Goal: Transaction & Acquisition: Purchase product/service

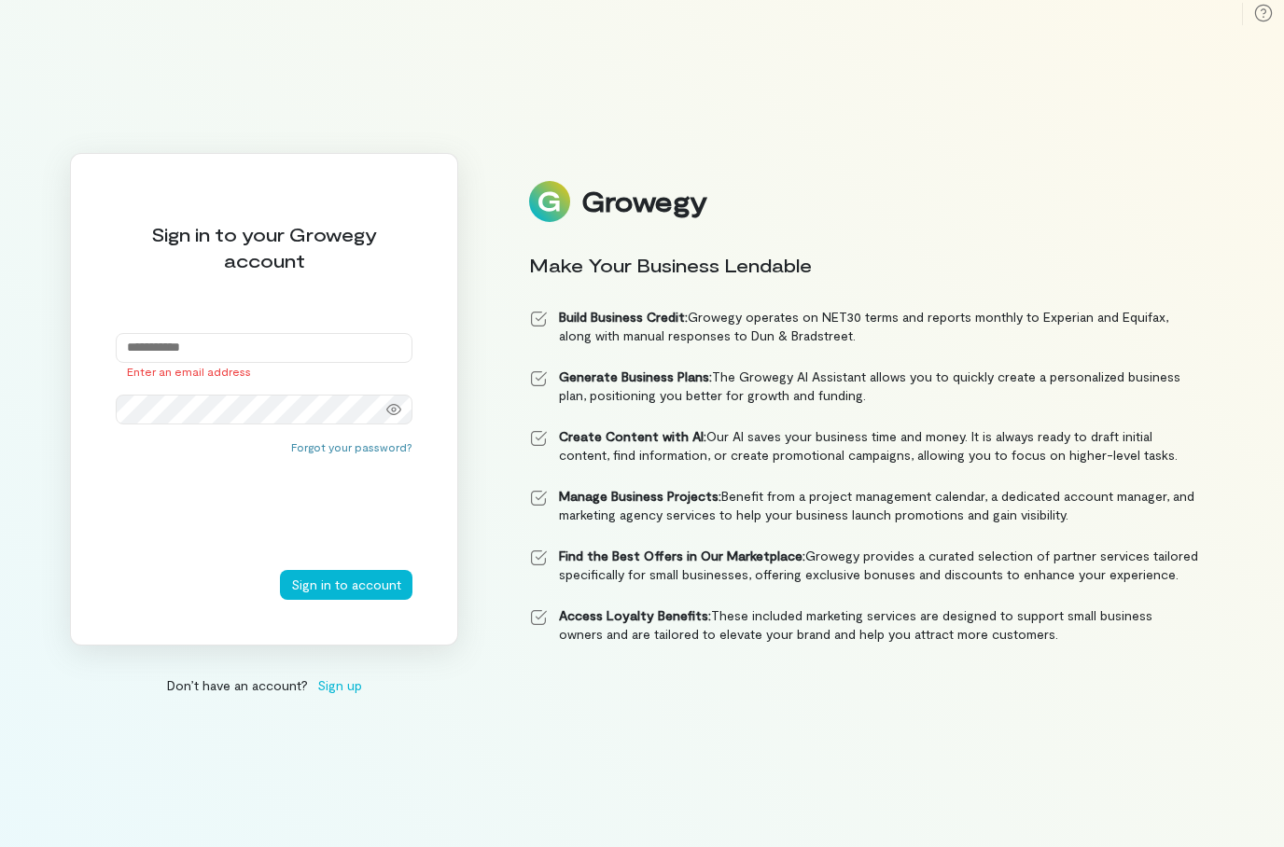
type input "**********"
click at [365, 600] on button "Sign in to account" at bounding box center [346, 585] width 132 height 30
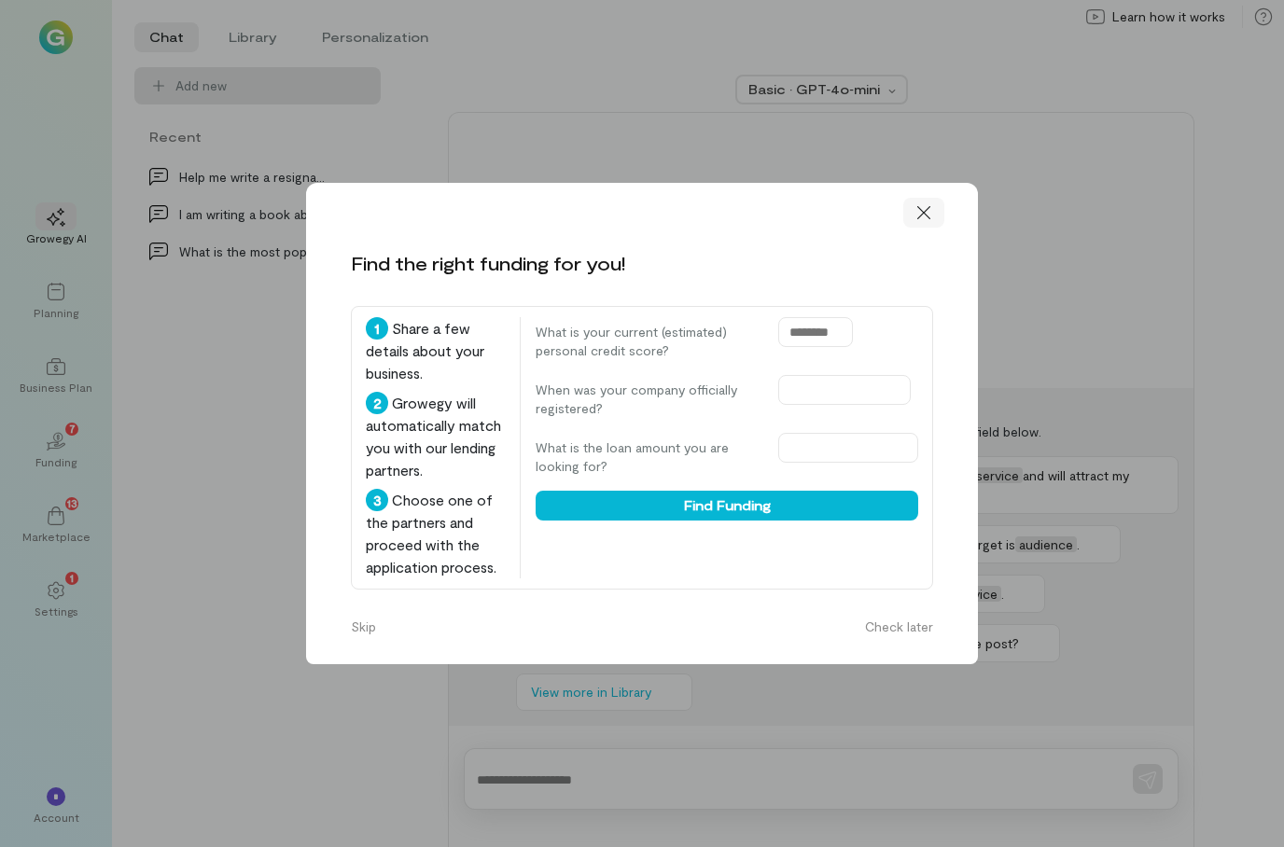
click at [922, 203] on icon at bounding box center [923, 212] width 19 height 19
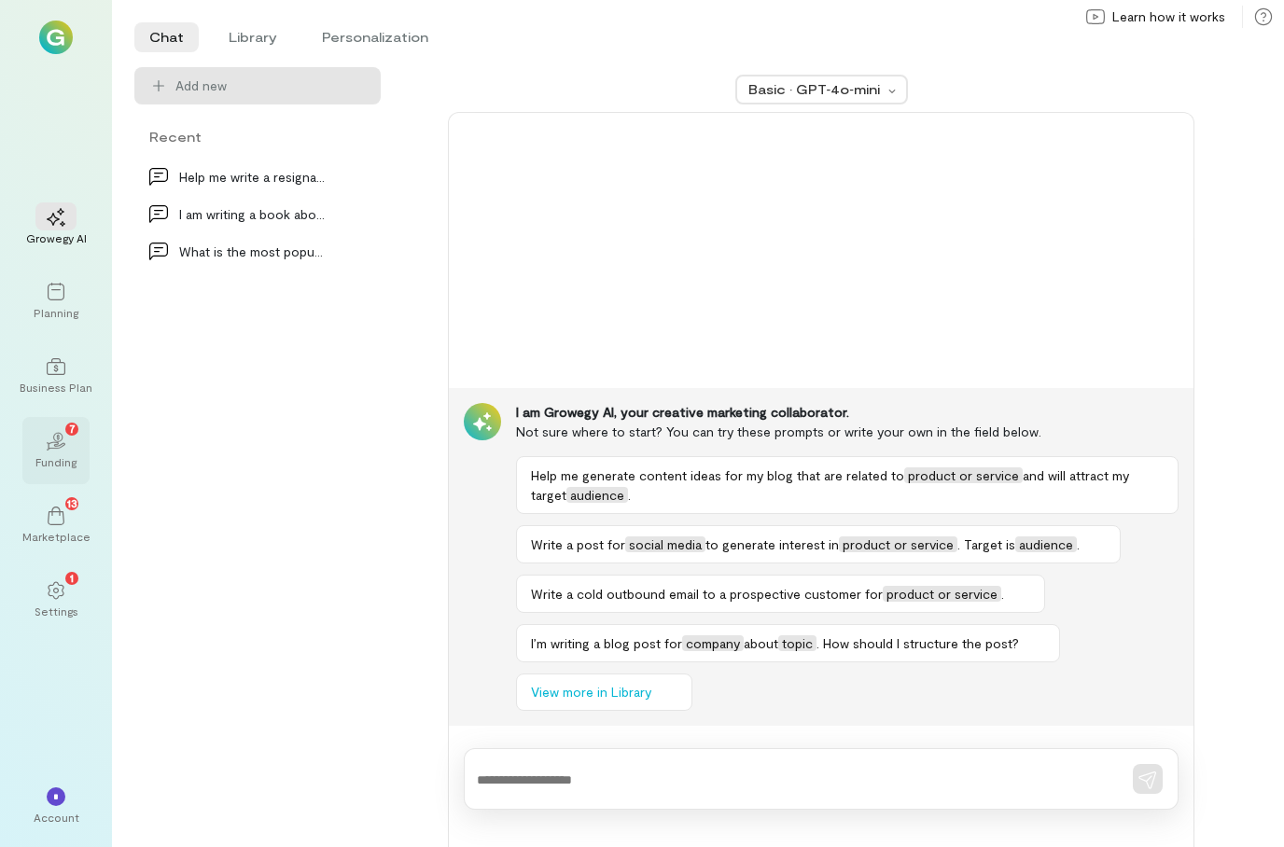
click at [74, 454] on div "02 7" at bounding box center [55, 440] width 41 height 28
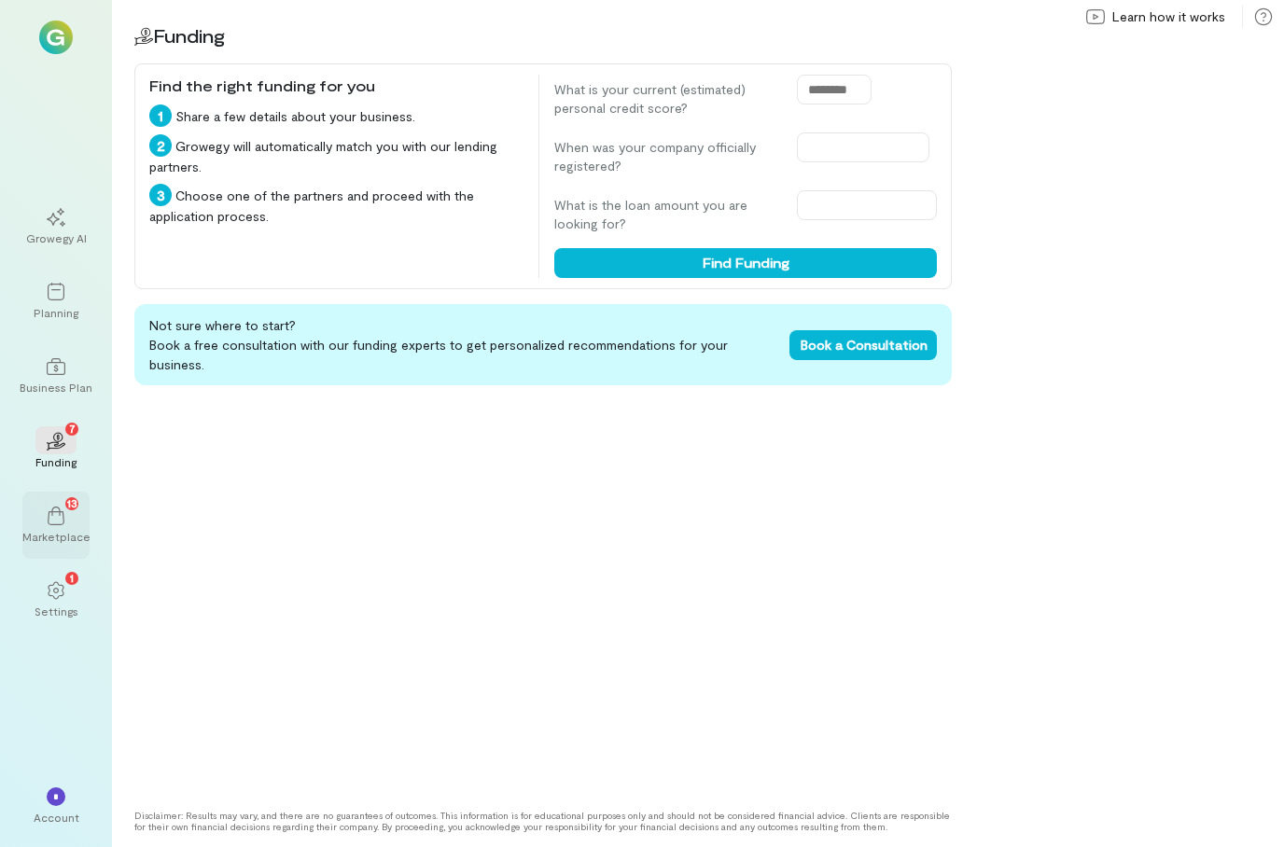
click at [70, 511] on span "13" at bounding box center [72, 502] width 10 height 17
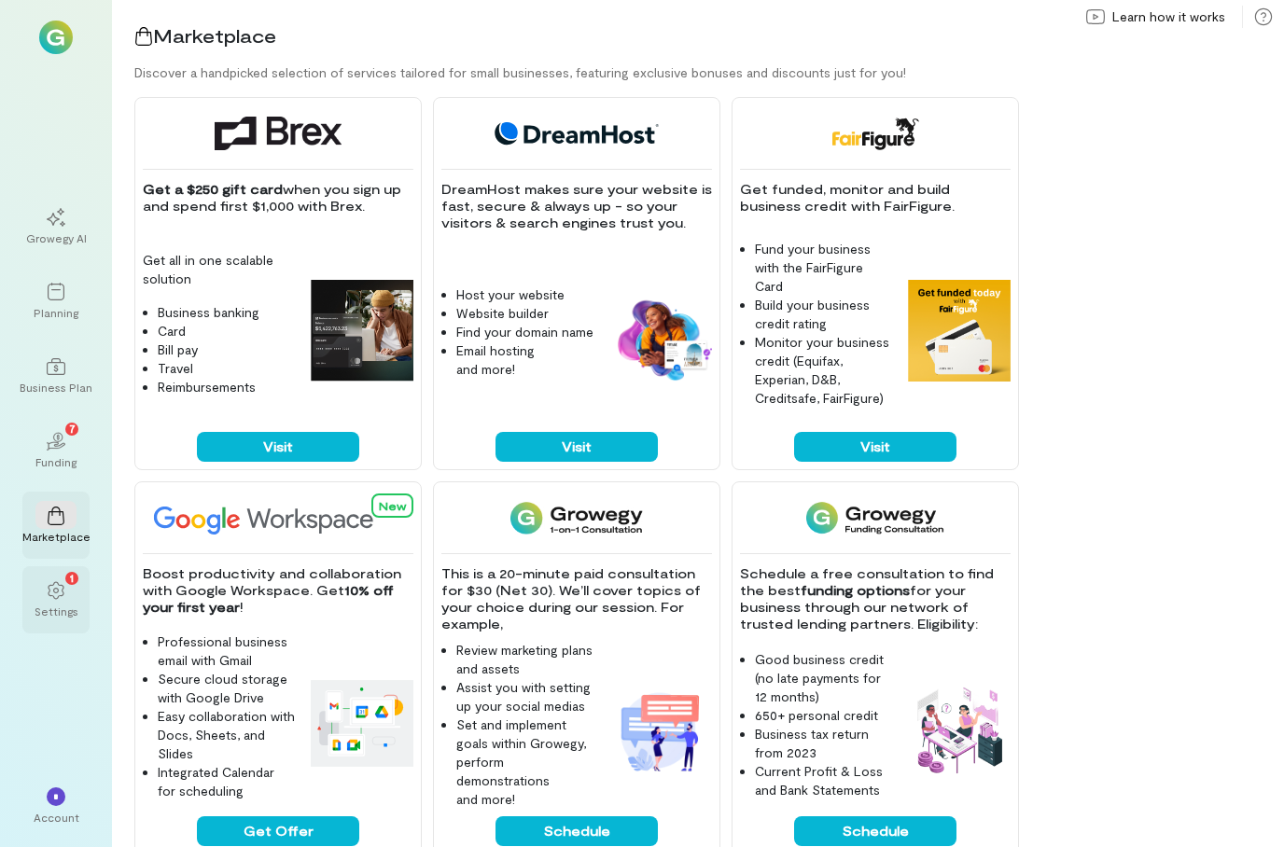
click at [76, 585] on div "1" at bounding box center [71, 578] width 13 height 13
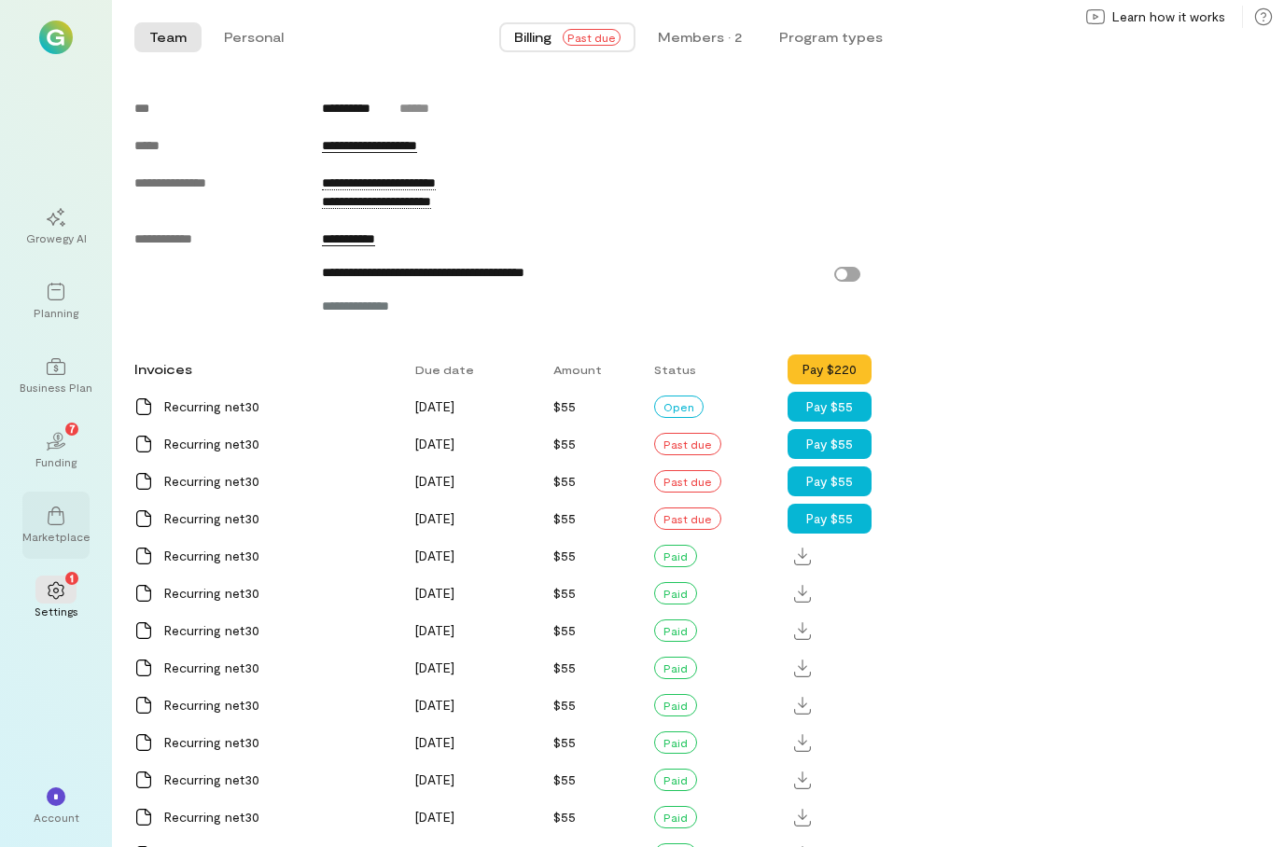
scroll to position [1170, 0]
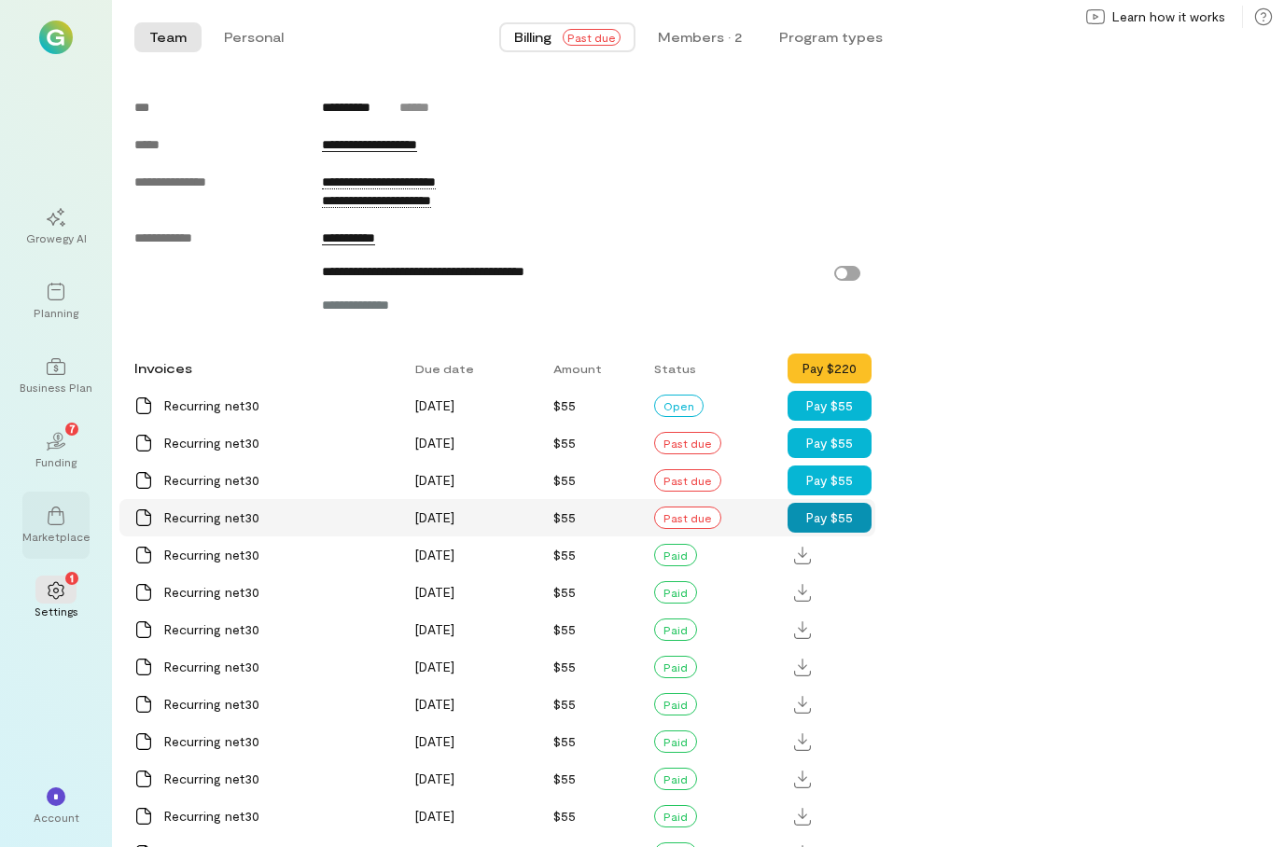
click at [827, 528] on button "Pay $55" at bounding box center [829, 518] width 84 height 30
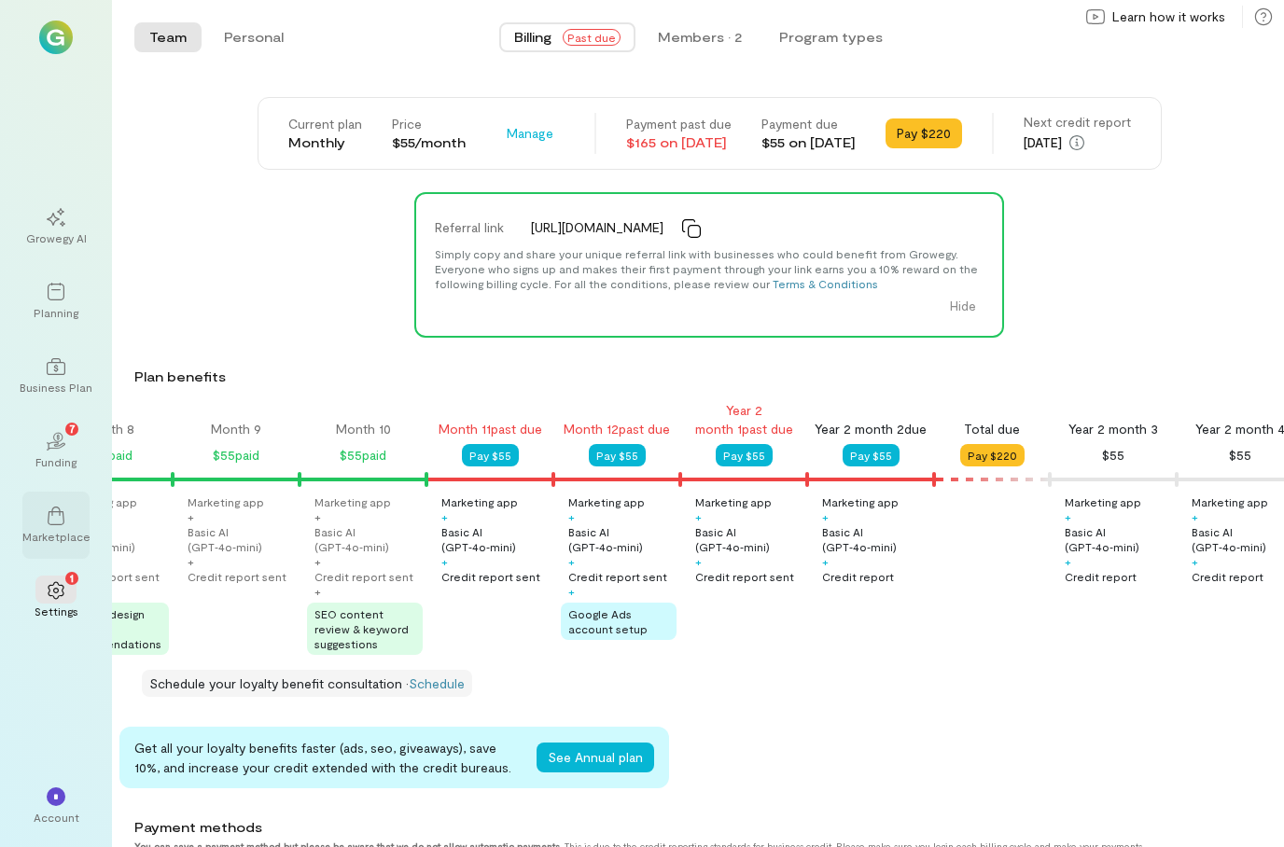
scroll to position [0, 0]
click at [50, 320] on div "Planning" at bounding box center [56, 312] width 45 height 15
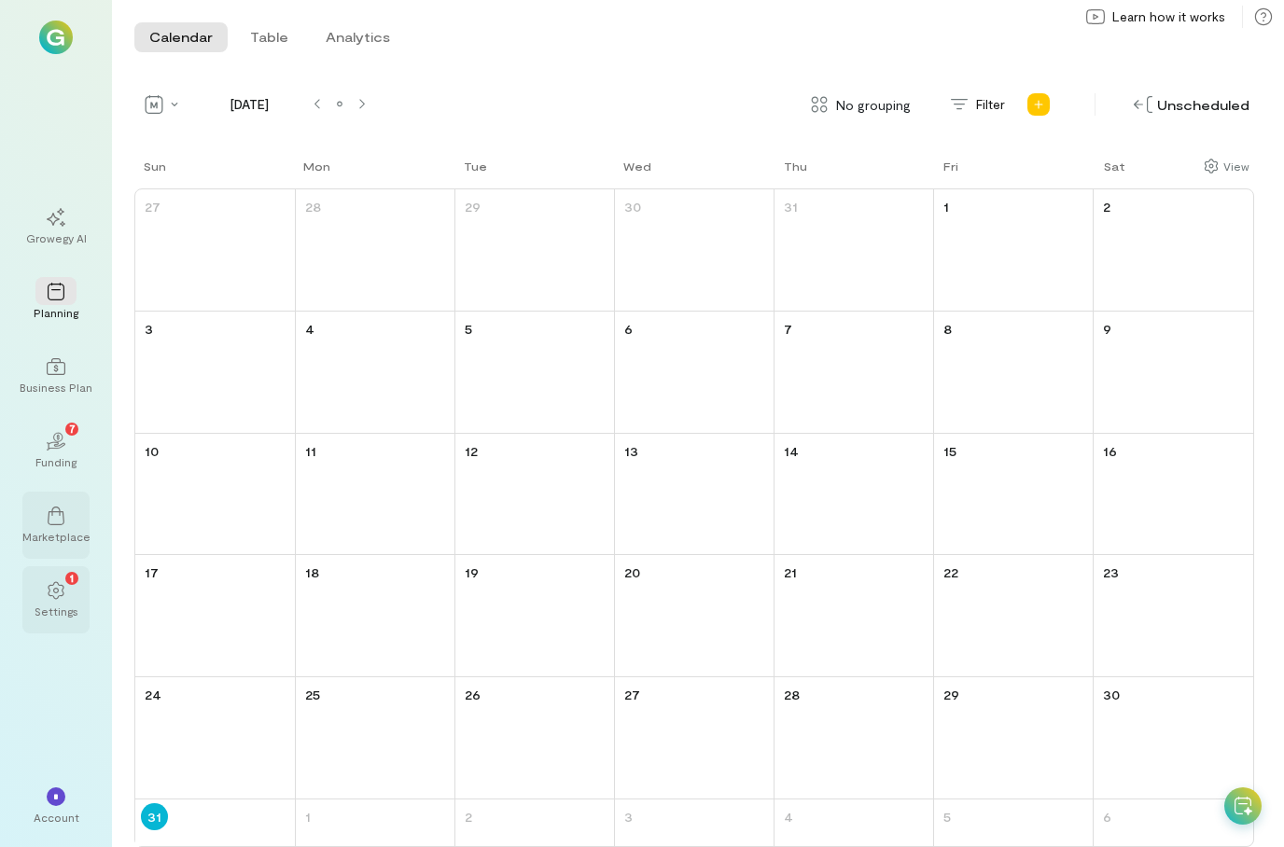
click at [48, 619] on div "Settings" at bounding box center [57, 611] width 44 height 15
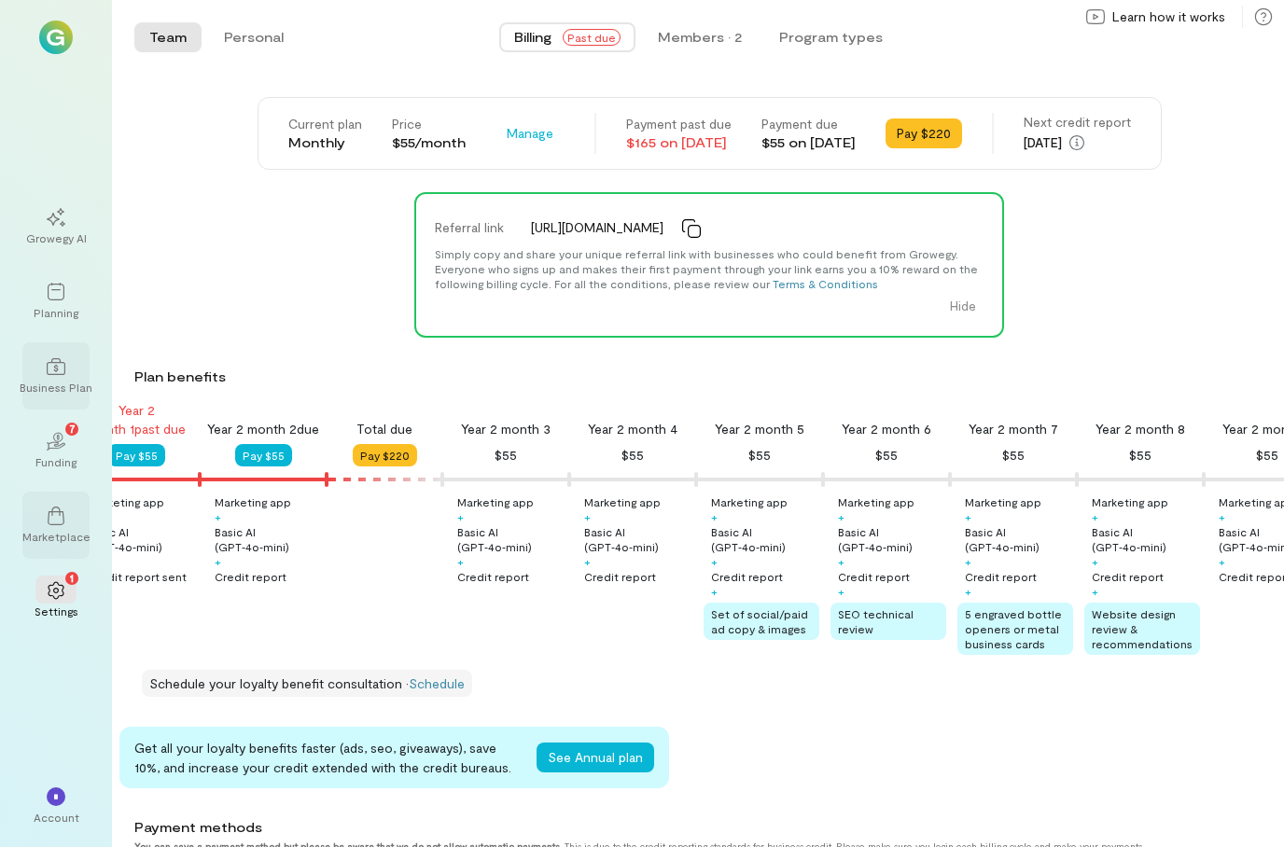
click at [63, 376] on icon at bounding box center [56, 366] width 19 height 19
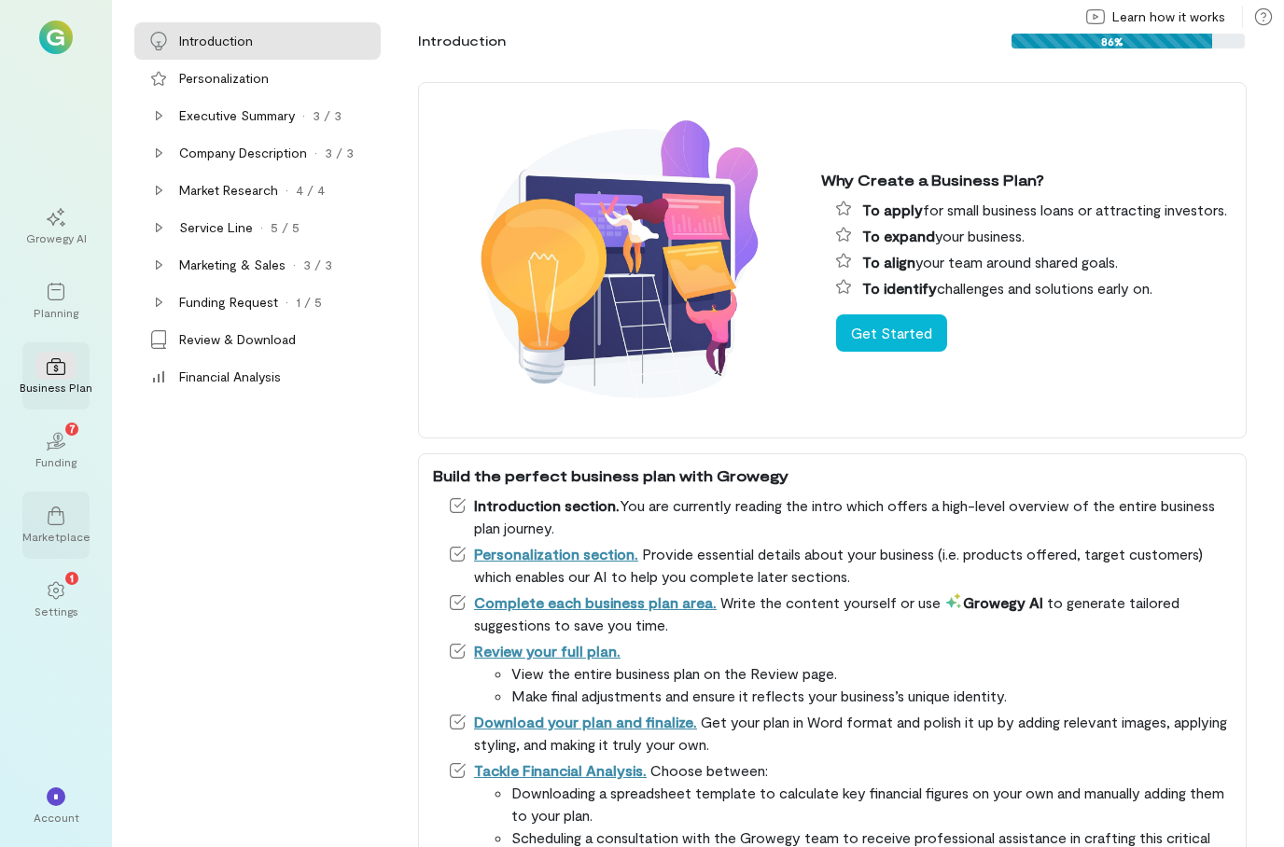
click at [68, 395] on div "Business Plan" at bounding box center [56, 387] width 73 height 15
click at [69, 619] on div "Settings" at bounding box center [57, 611] width 44 height 15
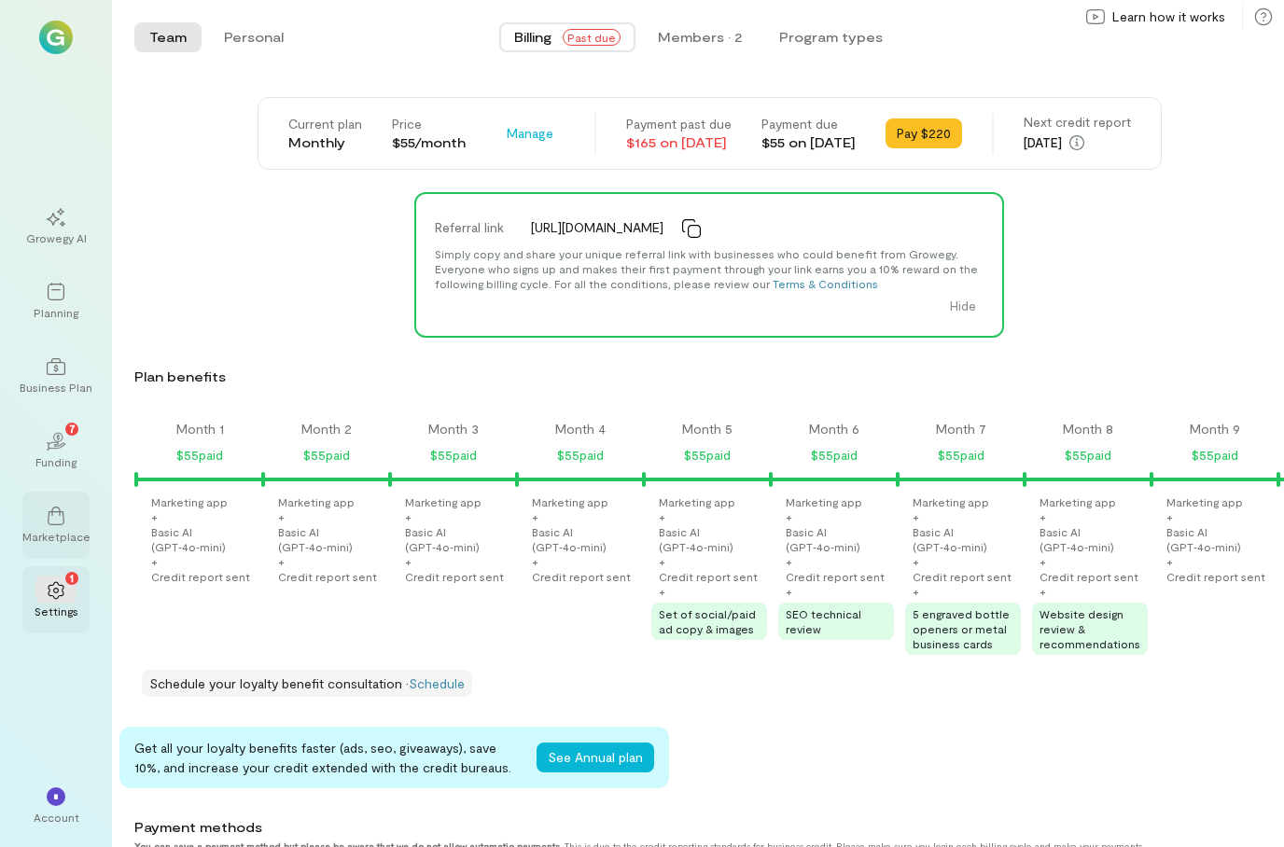
scroll to position [0, 1586]
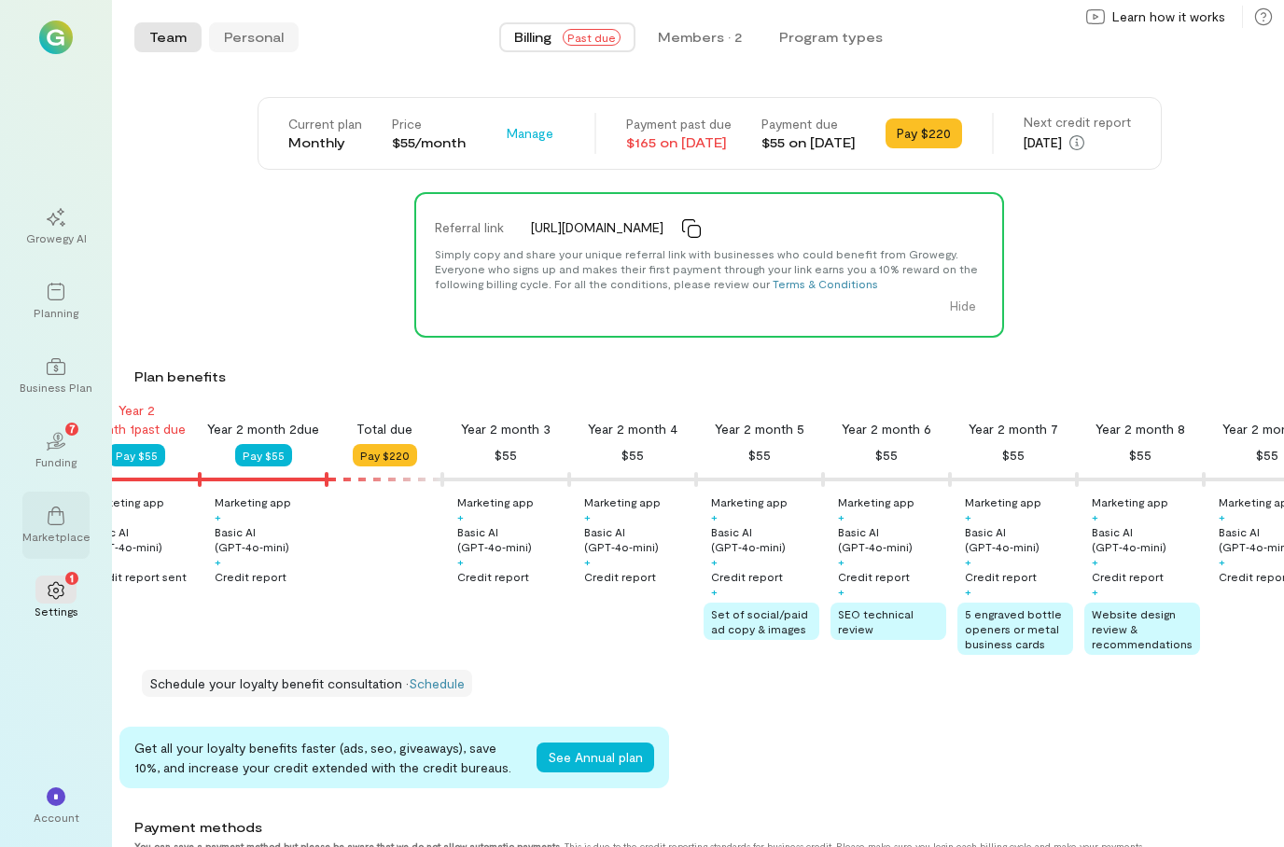
click at [243, 47] on button "Personal" at bounding box center [254, 37] width 90 height 30
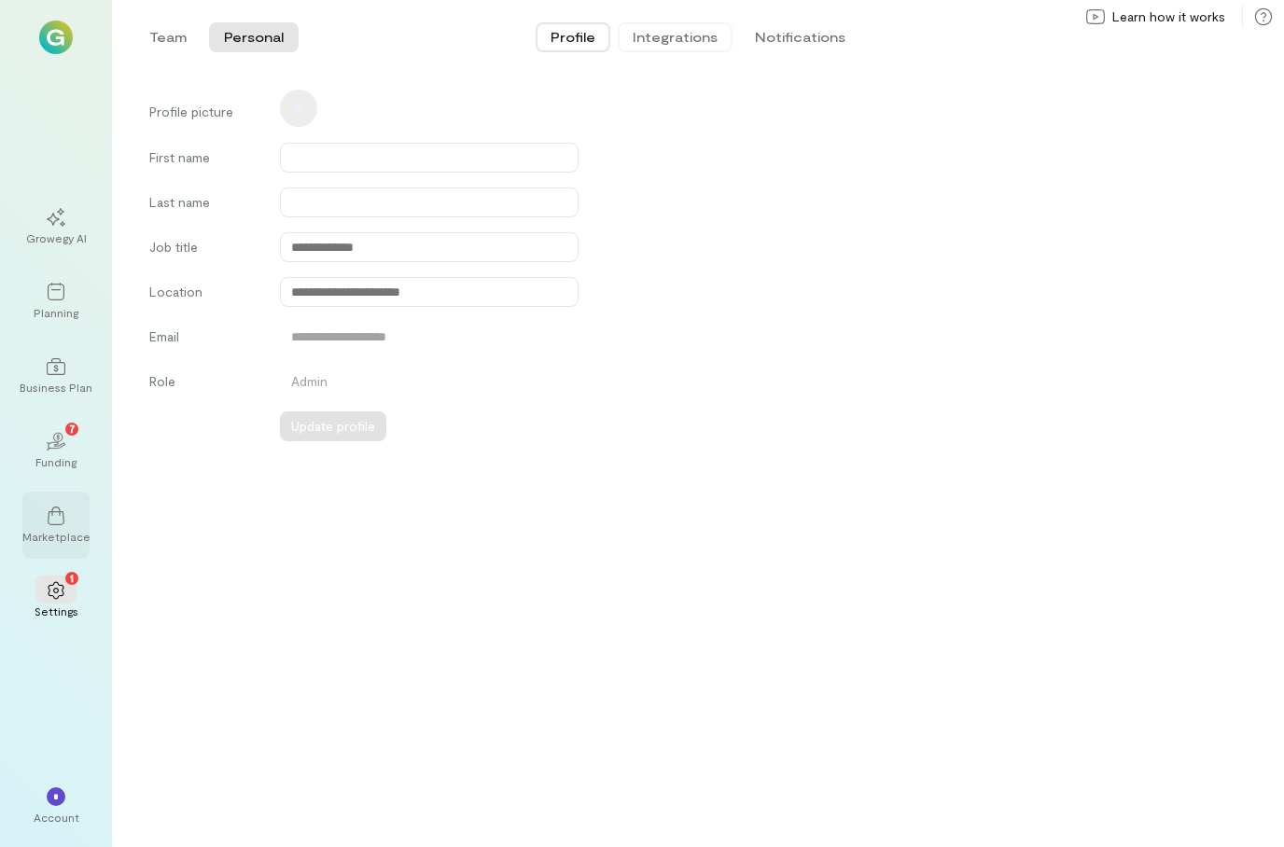
click at [649, 39] on button "Integrations" at bounding box center [675, 37] width 115 height 30
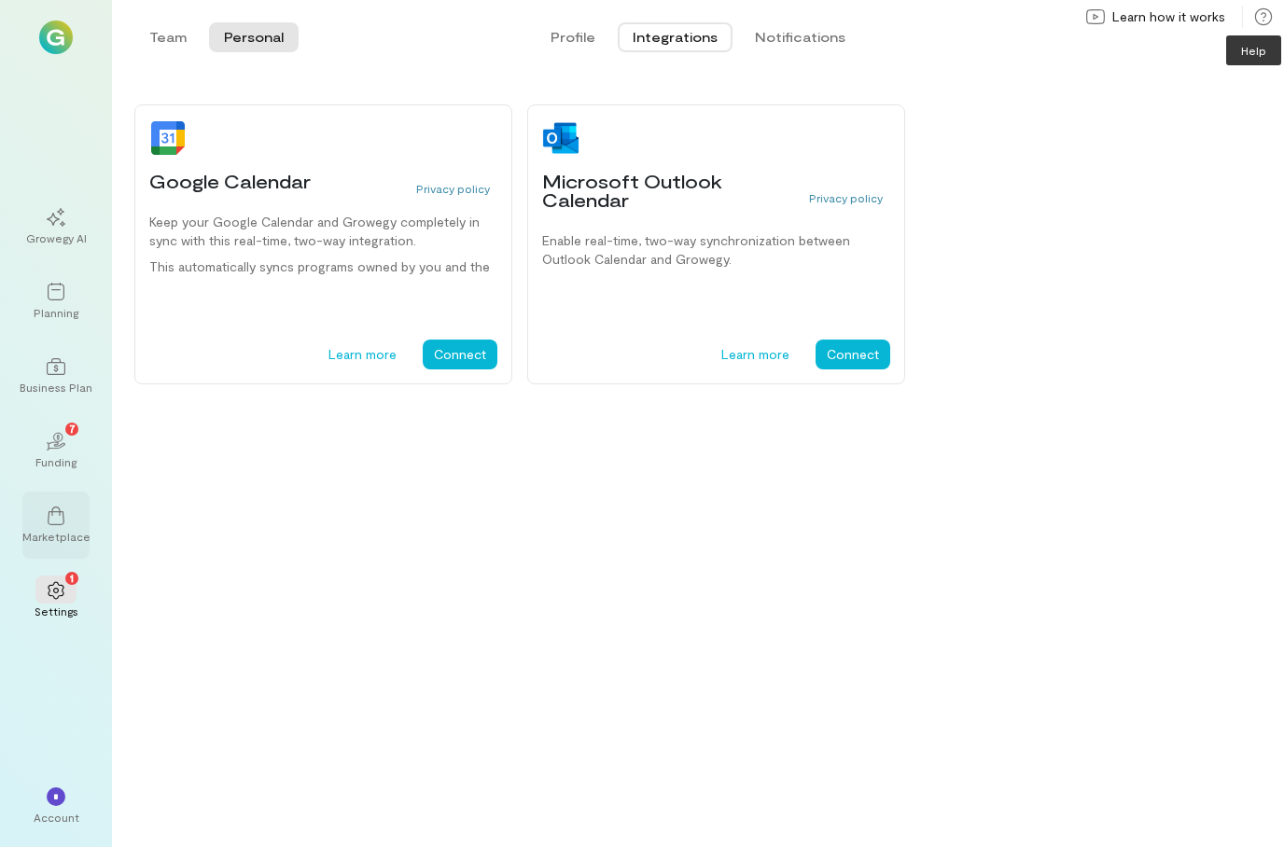
click at [1264, 23] on icon at bounding box center [1263, 16] width 19 height 19
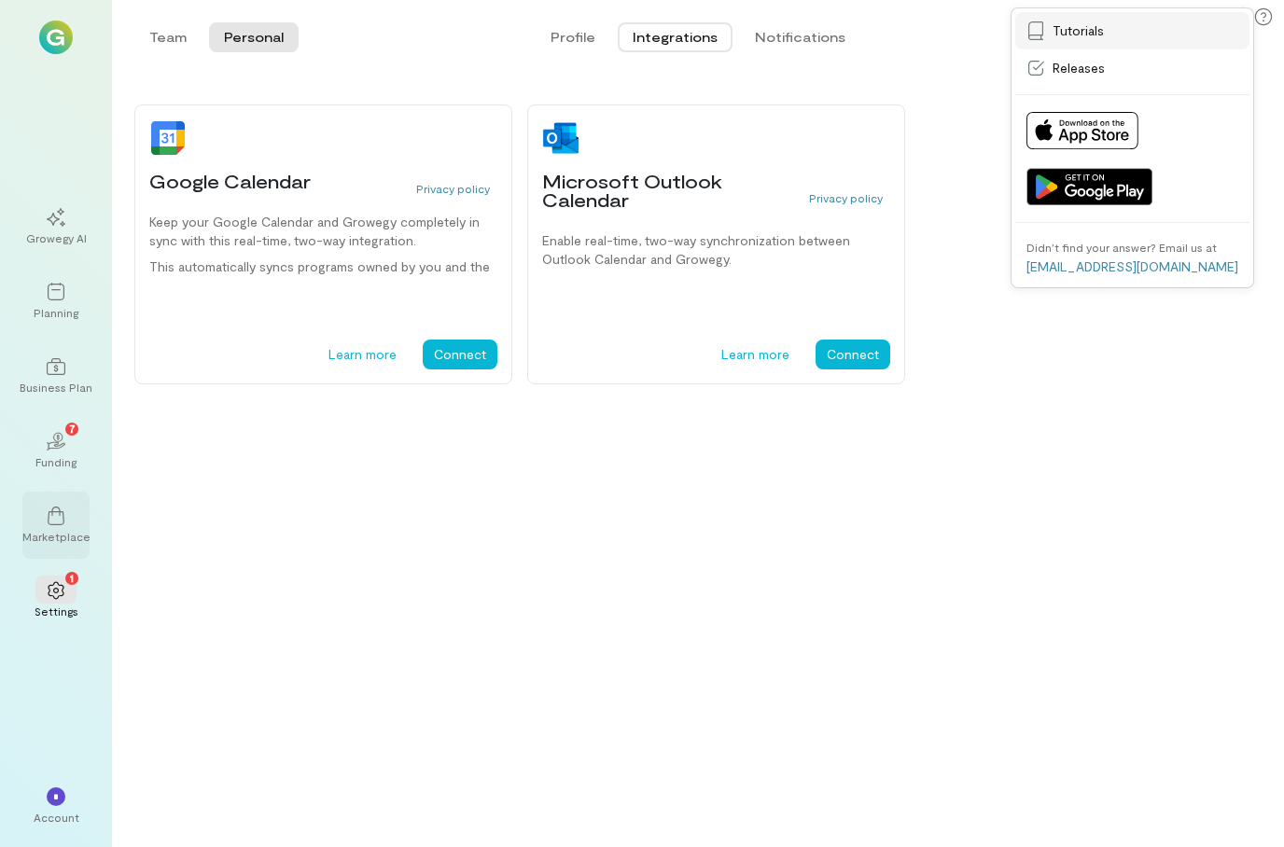
click at [1118, 47] on link "Tutorials" at bounding box center [1132, 30] width 234 height 37
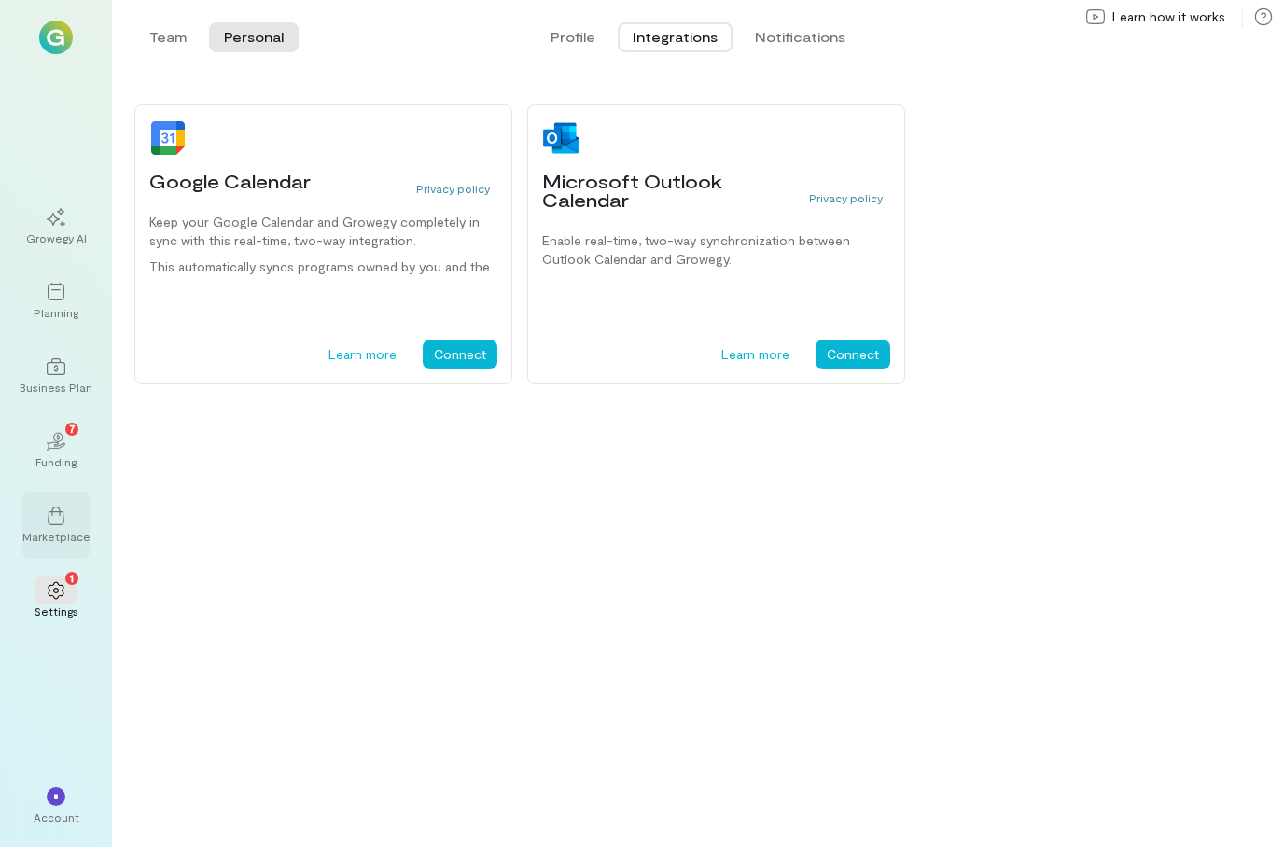
click at [813, 52] on div "Profile Integrations Notifications" at bounding box center [698, 37] width 784 height 37
click at [807, 37] on button "Notifications" at bounding box center [800, 37] width 120 height 30
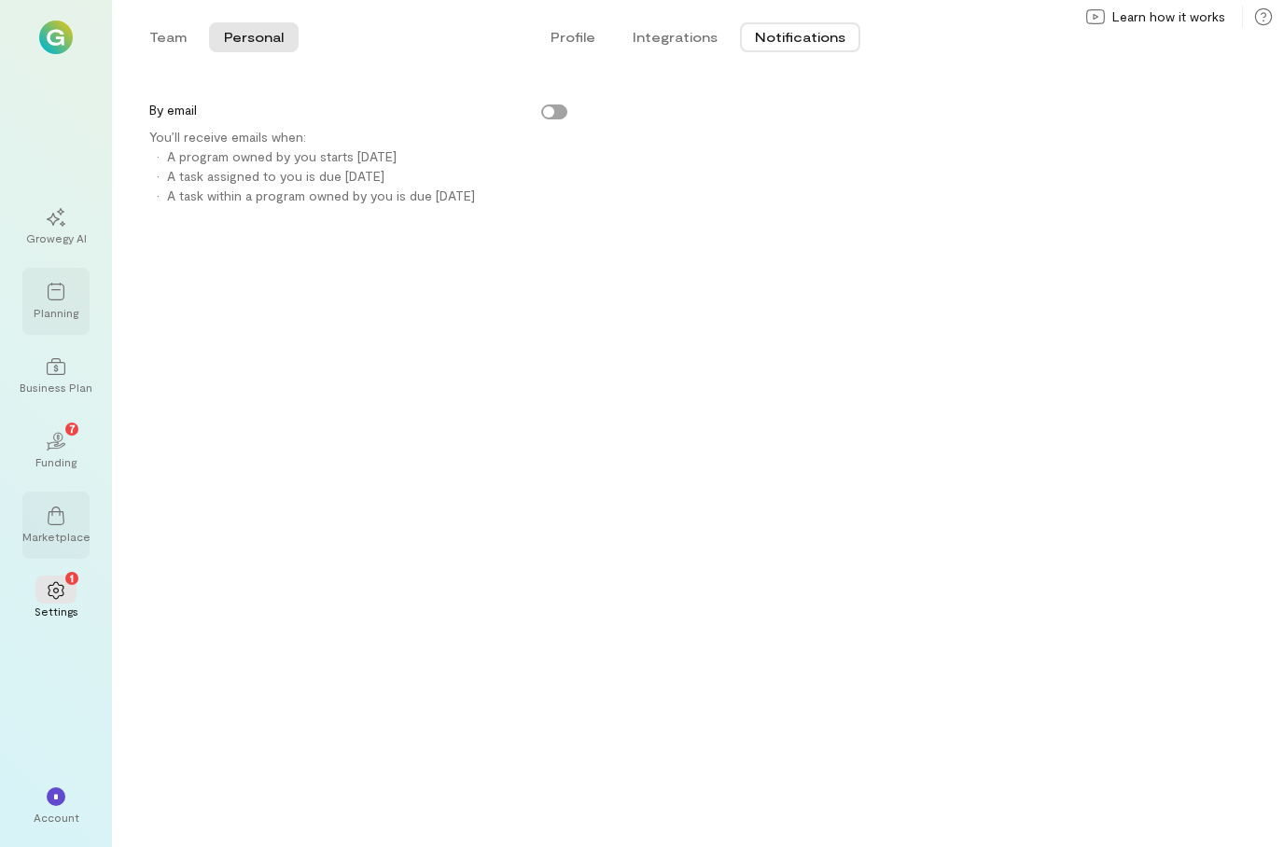
click at [75, 305] on div at bounding box center [55, 291] width 41 height 28
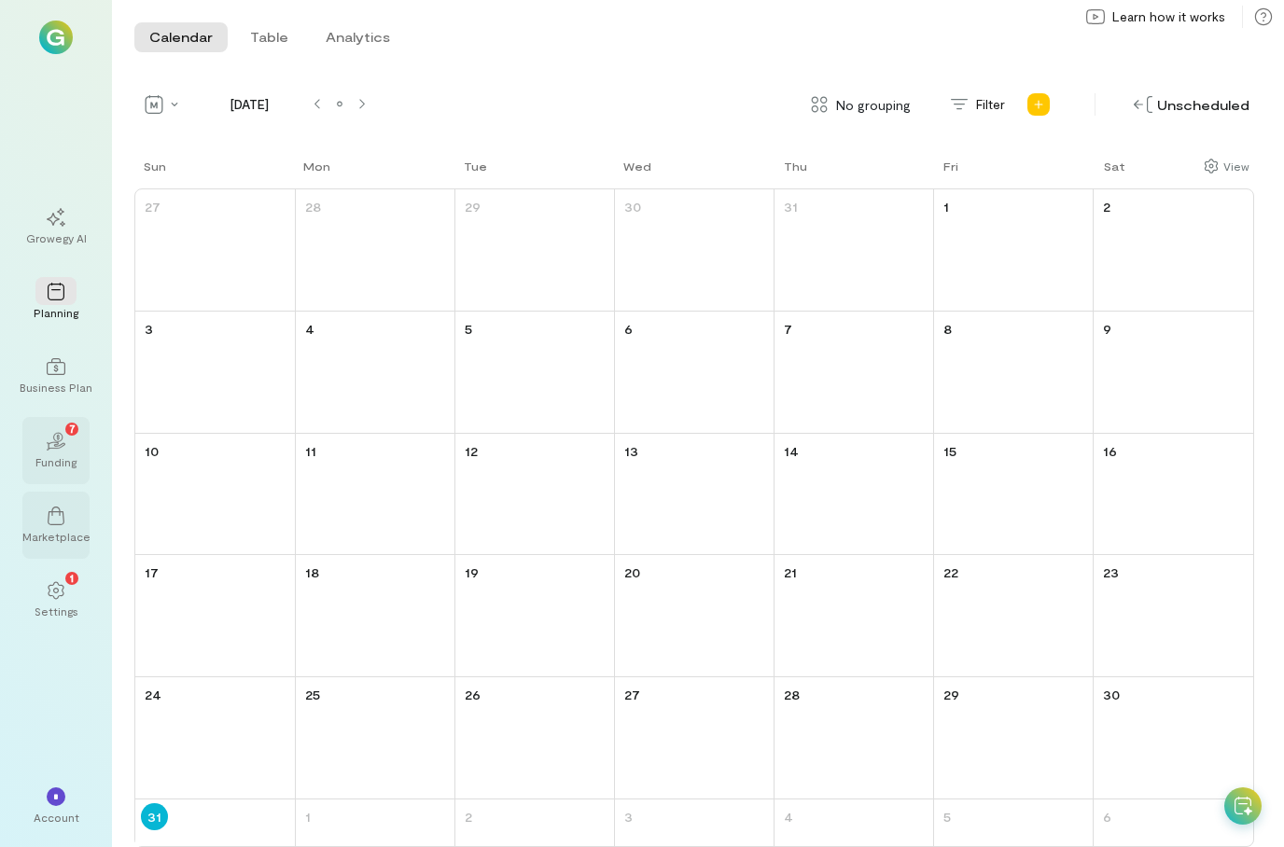
click at [65, 469] on div "Funding" at bounding box center [55, 461] width 41 height 15
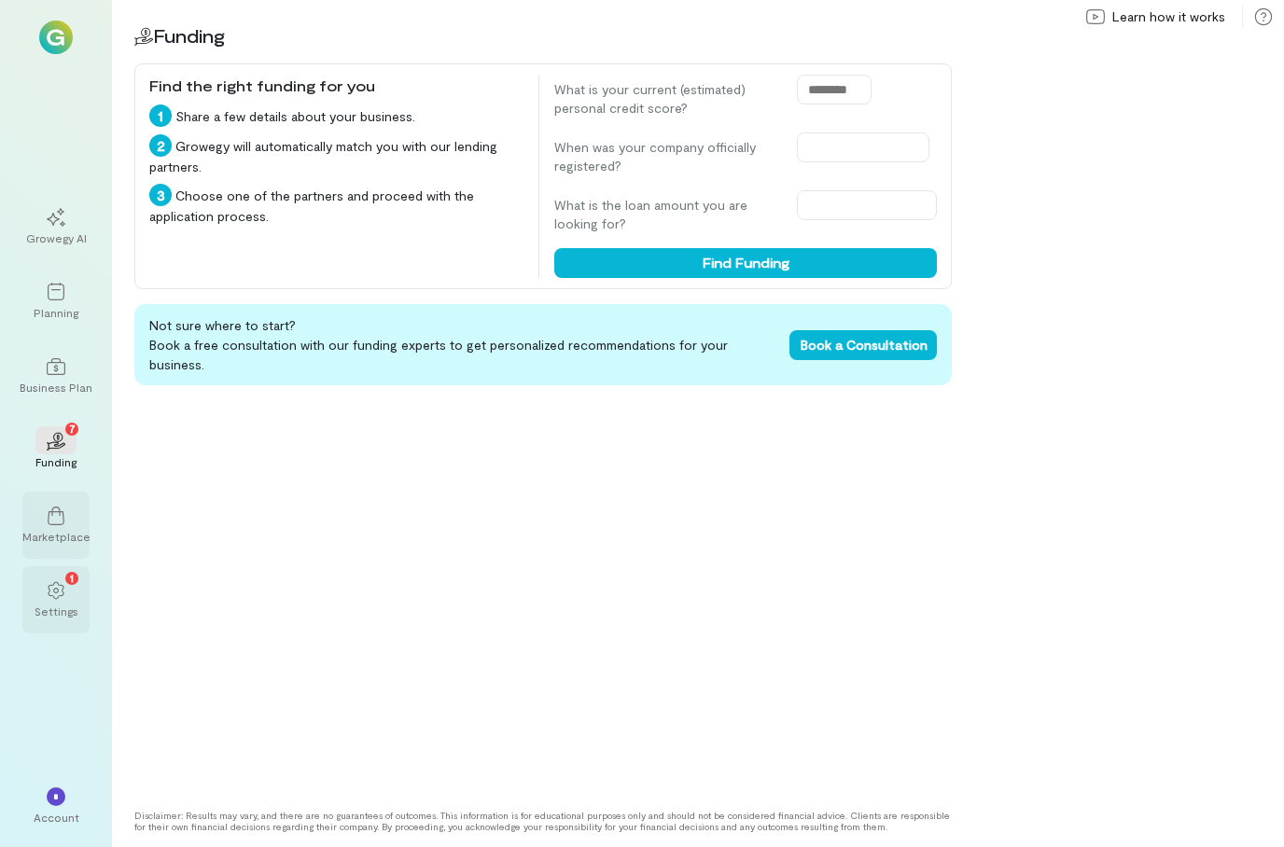
click at [64, 604] on div "1" at bounding box center [55, 590] width 41 height 28
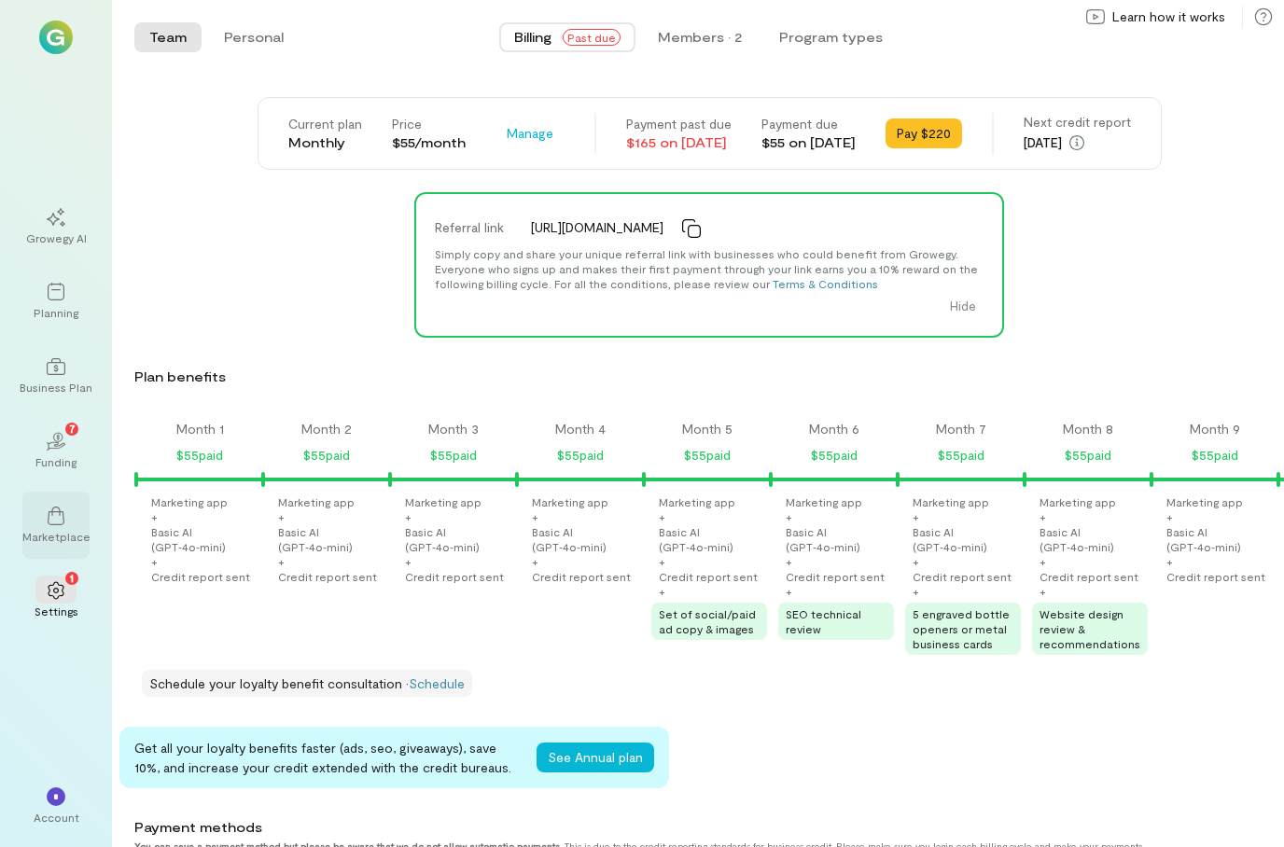
scroll to position [0, 1586]
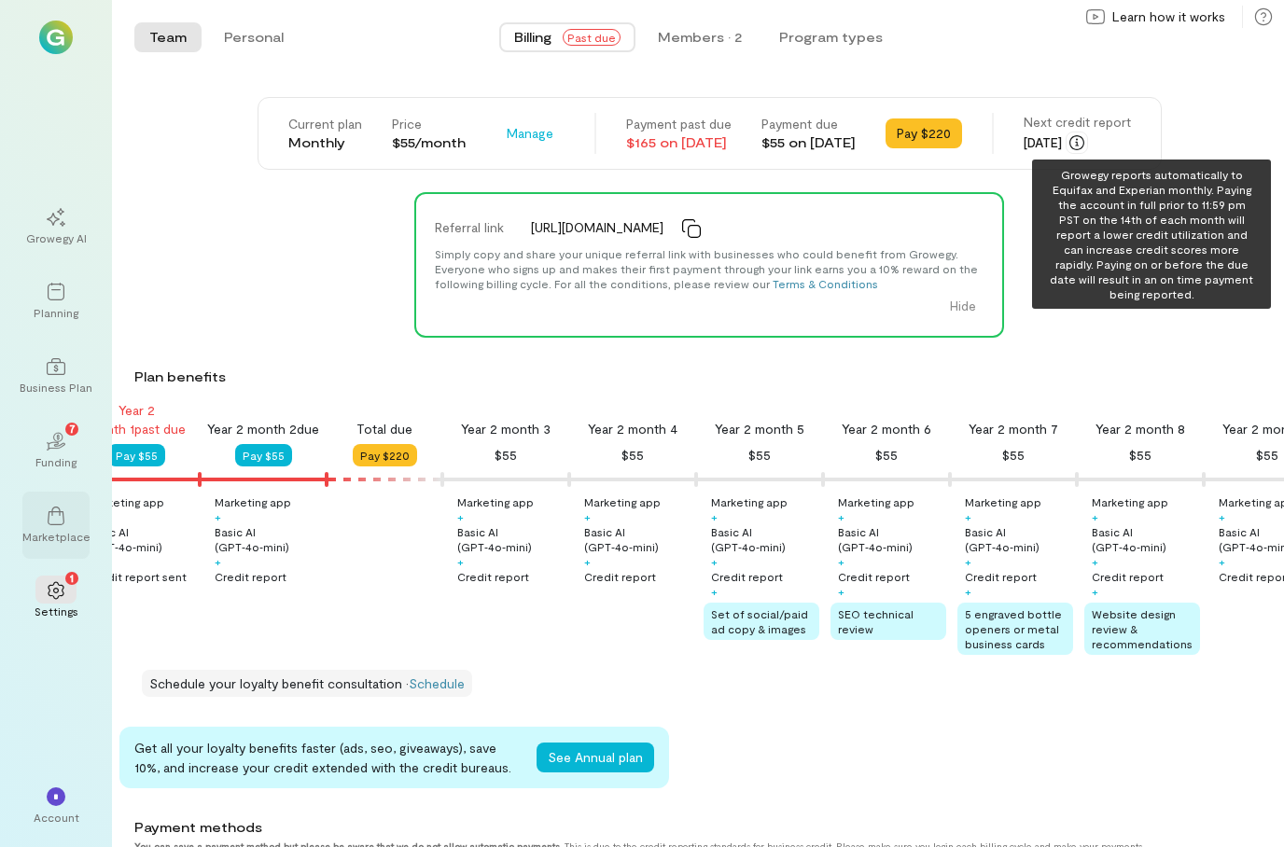
click at [1084, 143] on icon "button" at bounding box center [1076, 142] width 15 height 15
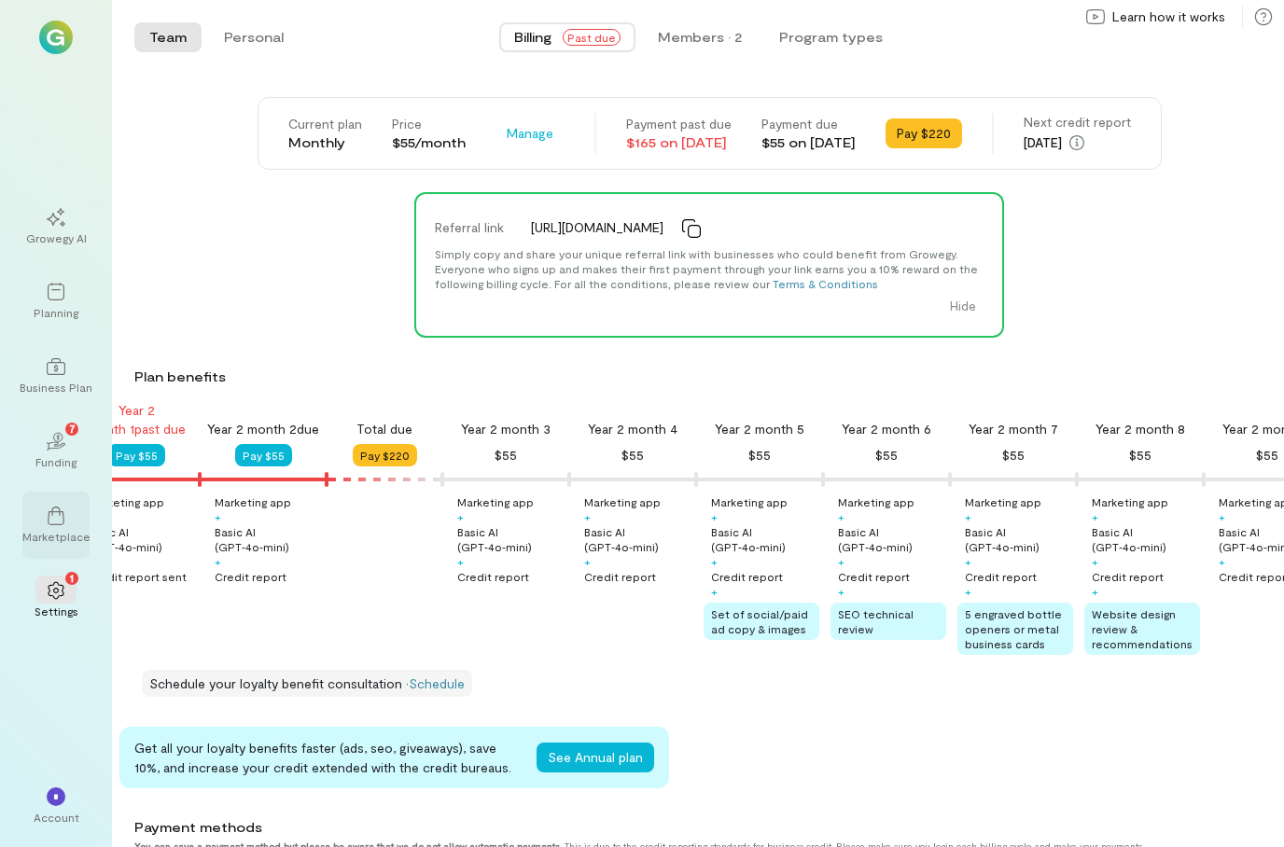
click at [55, 45] on img at bounding box center [56, 38] width 34 height 34
click at [63, 245] on div "Growegy AI" at bounding box center [56, 237] width 61 height 15
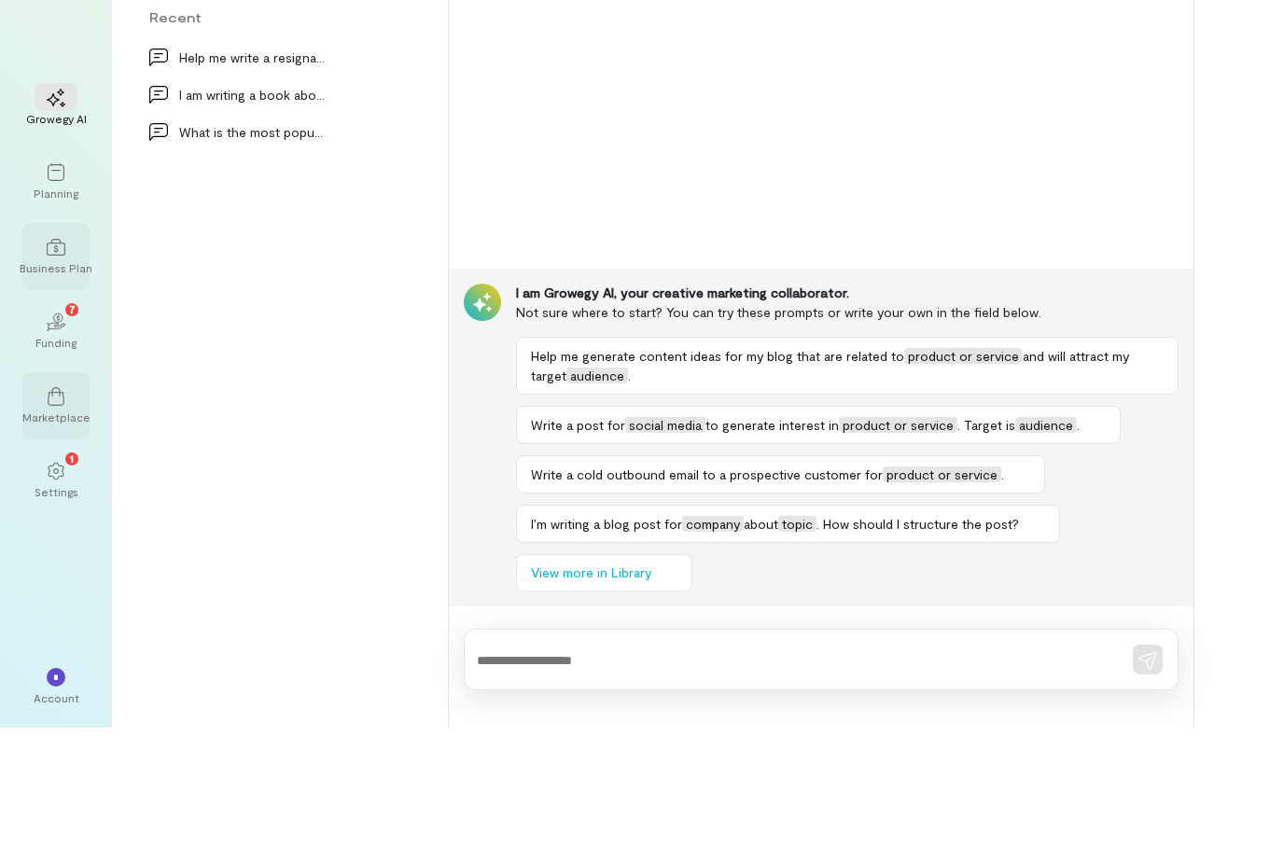
scroll to position [42, 0]
click at [71, 529] on div "Marketplace" at bounding box center [56, 536] width 68 height 15
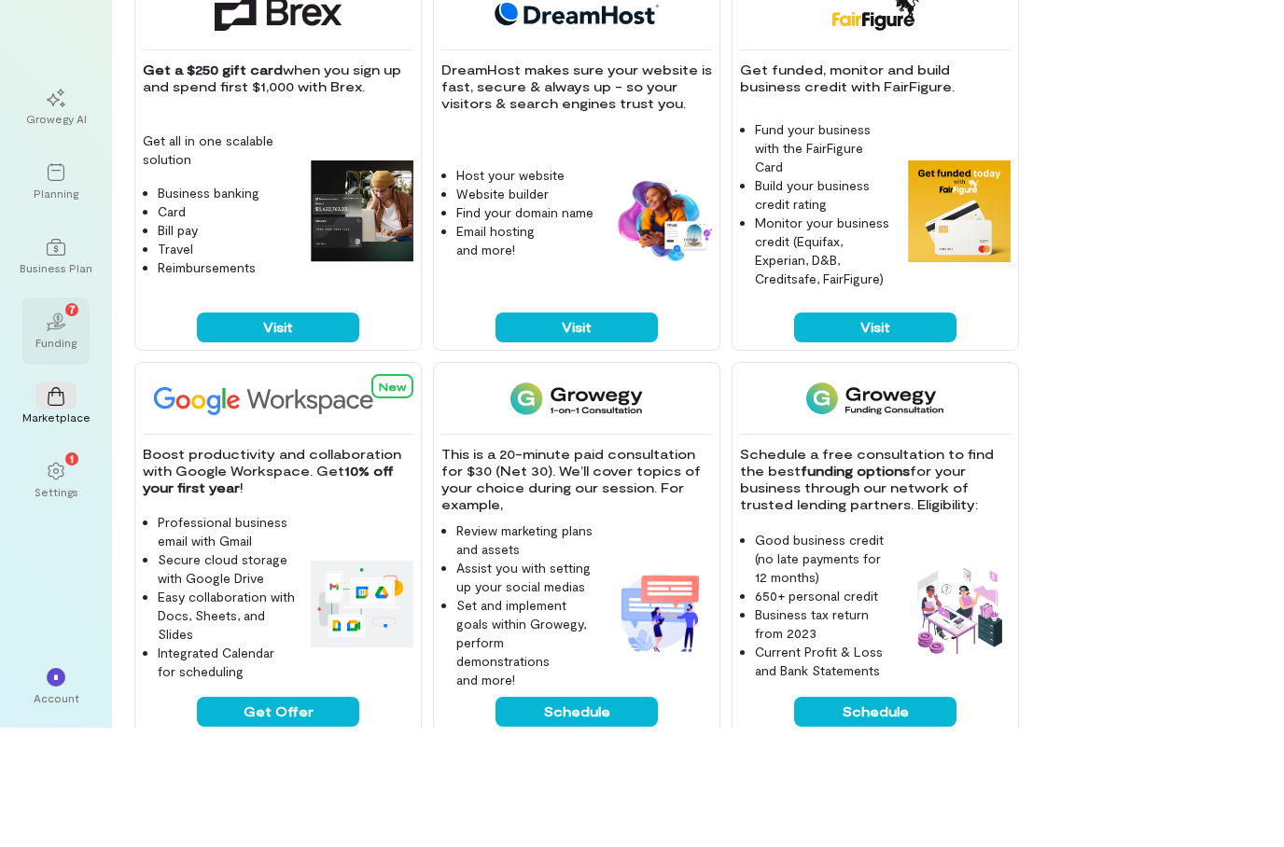
scroll to position [75, 0]
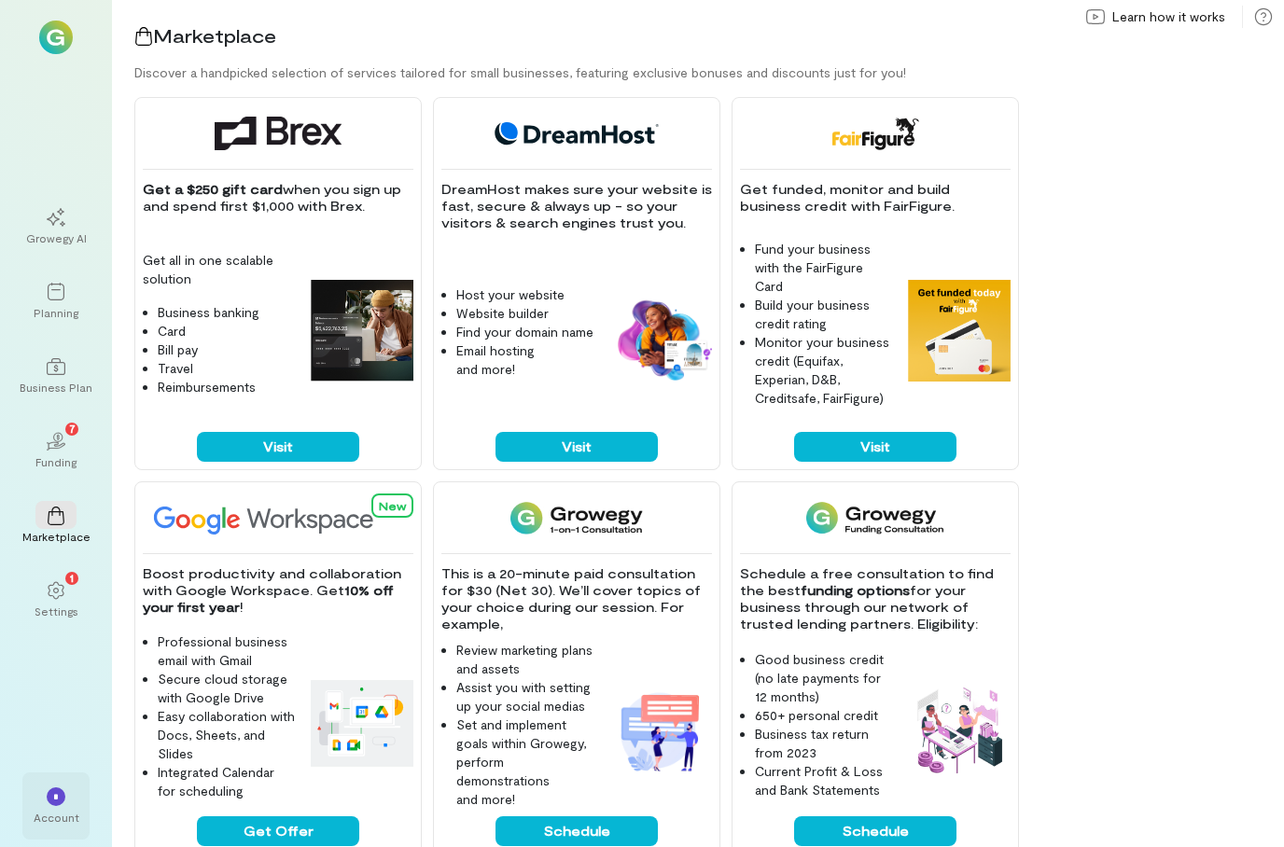
click at [64, 808] on div "*" at bounding box center [55, 796] width 41 height 28
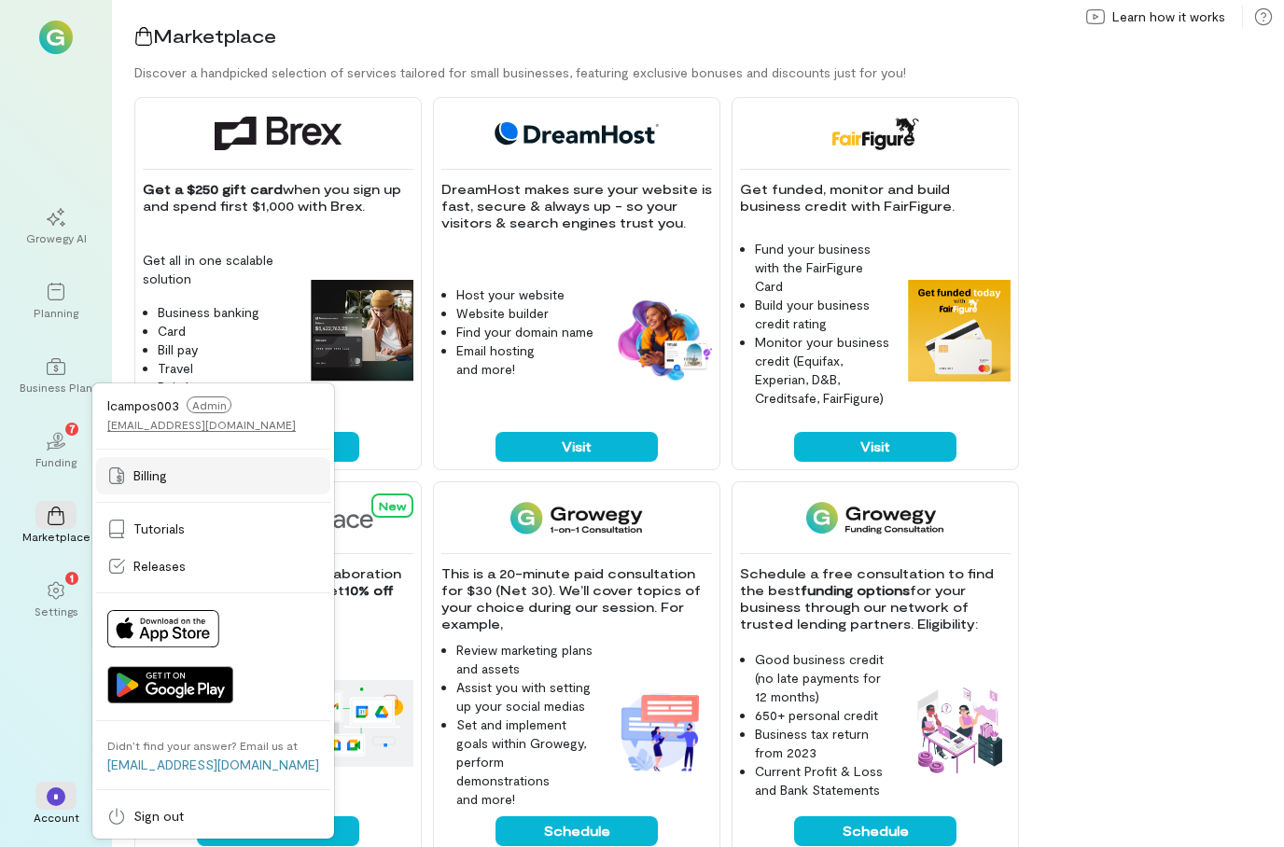
click at [209, 492] on link "Billing" at bounding box center [213, 475] width 234 height 37
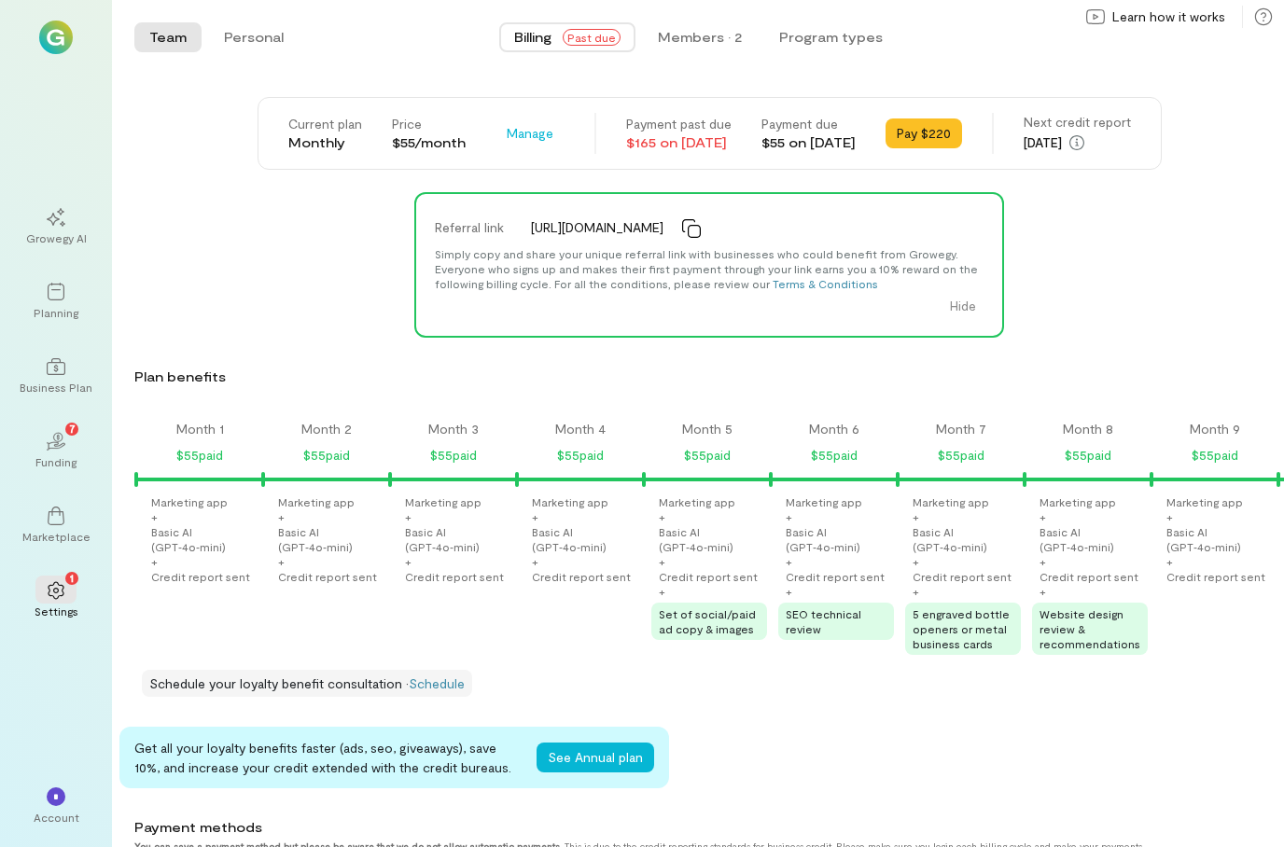
scroll to position [0, 1586]
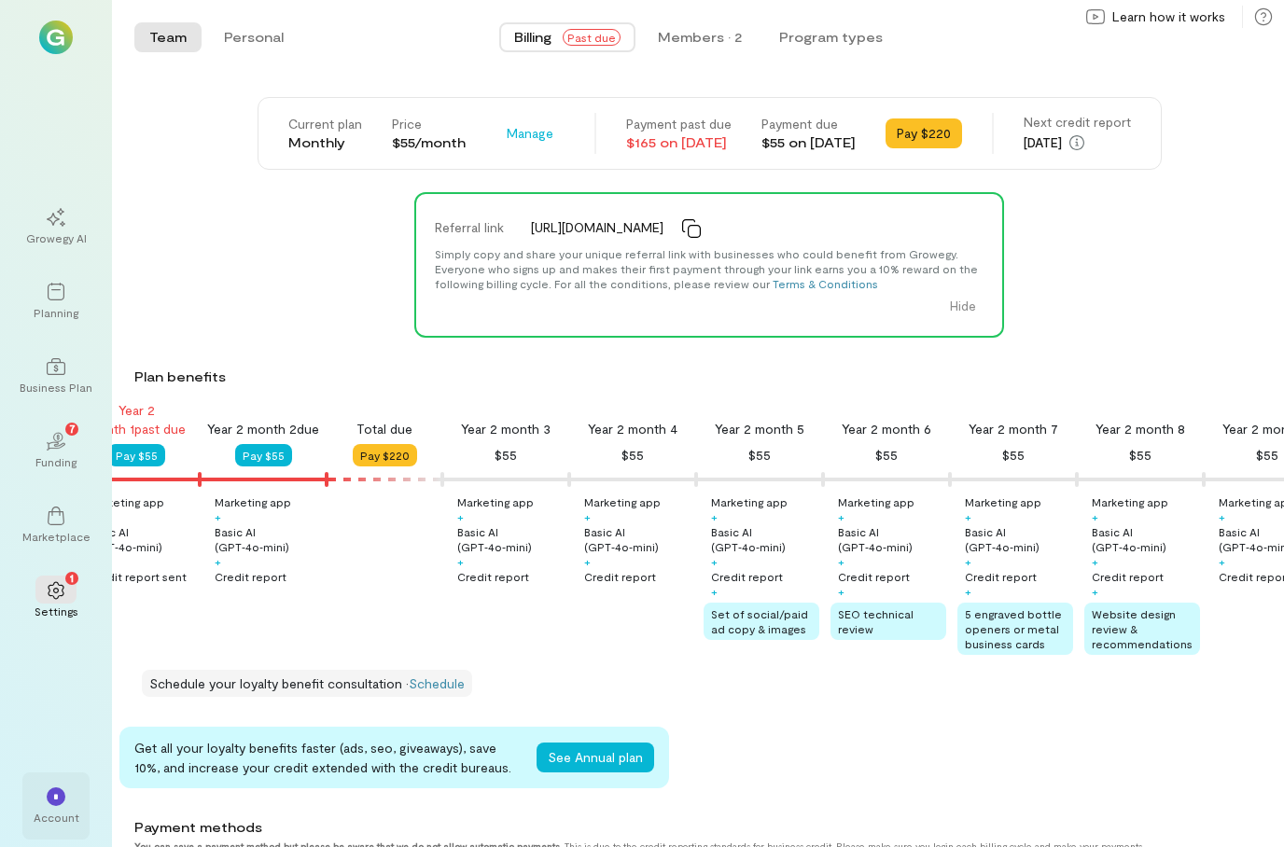
click at [57, 796] on span "*" at bounding box center [56, 796] width 6 height 11
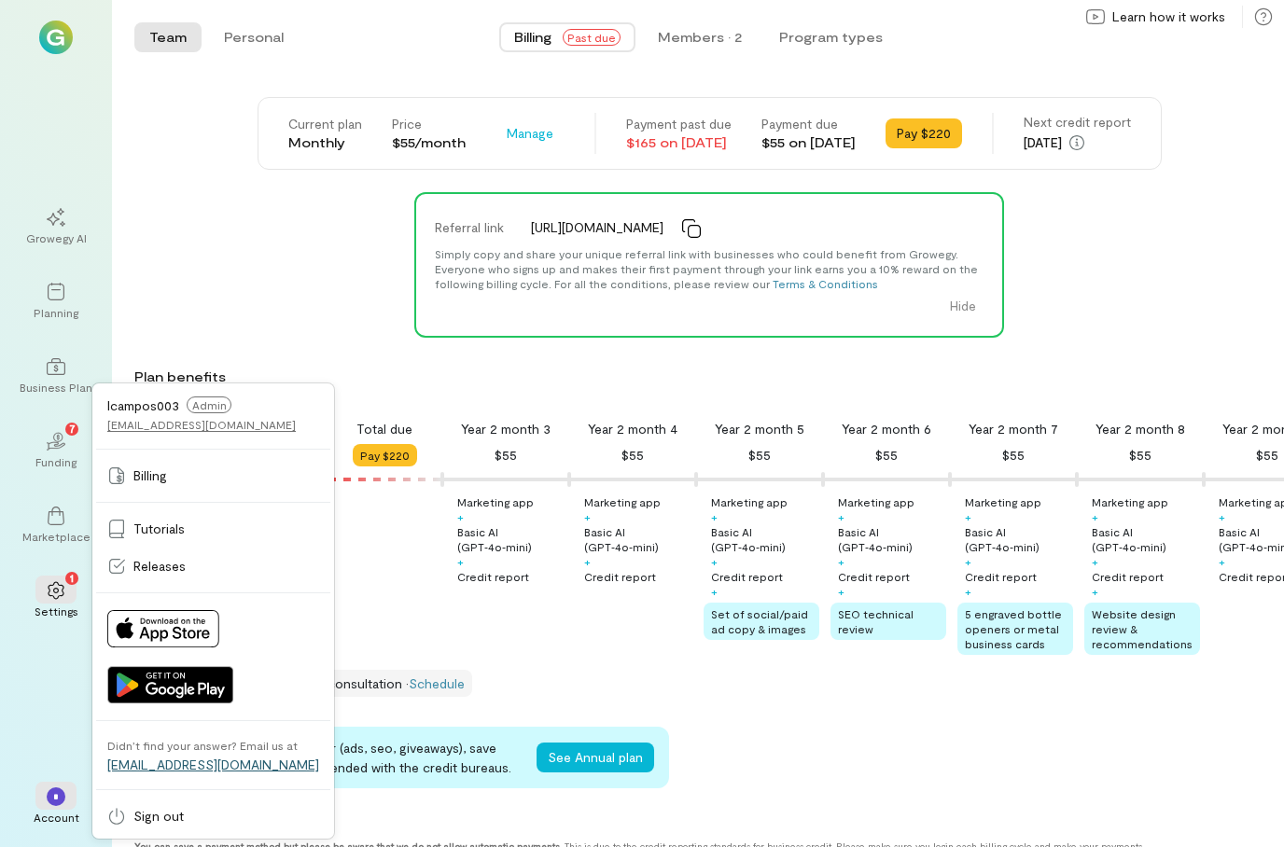
click at [191, 766] on link "[EMAIL_ADDRESS][DOMAIN_NAME]" at bounding box center [213, 765] width 212 height 16
click at [962, 118] on button "Pay $220" at bounding box center [923, 133] width 76 height 30
click at [702, 133] on div "$165 on [DATE]" at bounding box center [678, 142] width 105 height 19
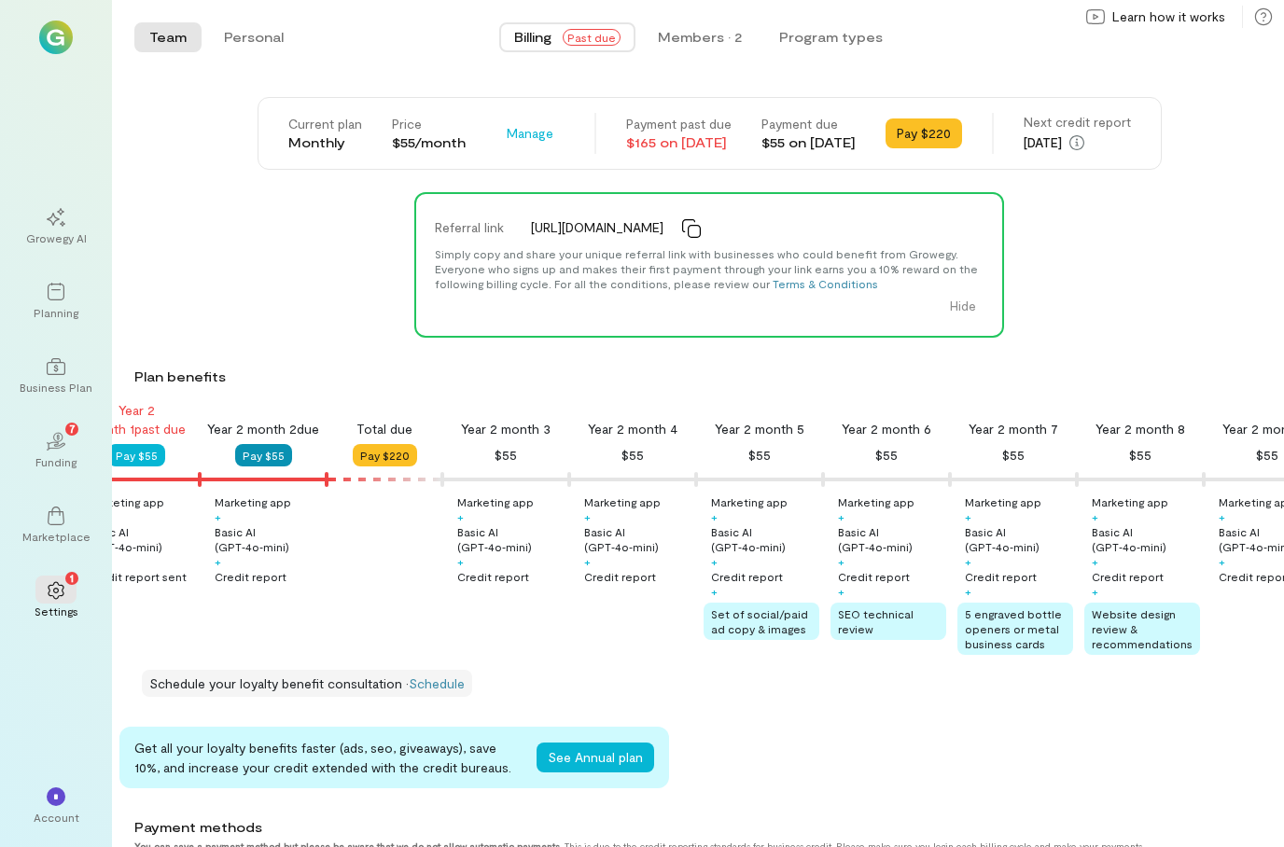
click at [262, 444] on button "Pay $55" at bounding box center [263, 455] width 57 height 22
click at [135, 444] on button "Pay $55" at bounding box center [136, 455] width 57 height 22
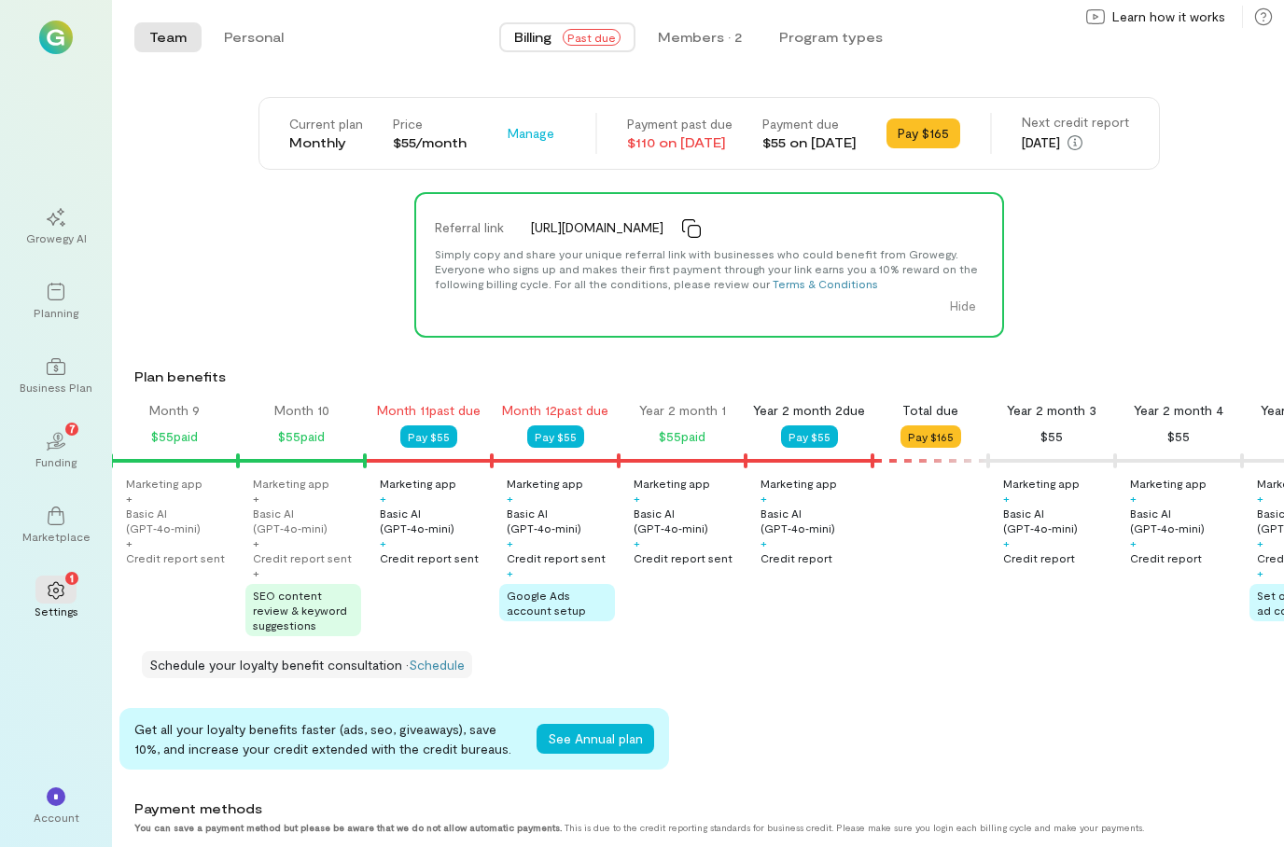
scroll to position [0, 1040]
click at [430, 401] on div "Month 1 $55 paid Month 2 $55 paid Month 3 $55 paid Month 4 $55 paid Month 5 $55…" at bounding box center [698, 522] width 1172 height 243
click at [387, 402] on div "Month 1 $55 paid Month 2 $55 paid Month 3 $55 paid Month 4 $55 paid Month 5 $55…" at bounding box center [698, 522] width 1172 height 243
click at [612, 724] on button "See Annual plan" at bounding box center [595, 739] width 118 height 30
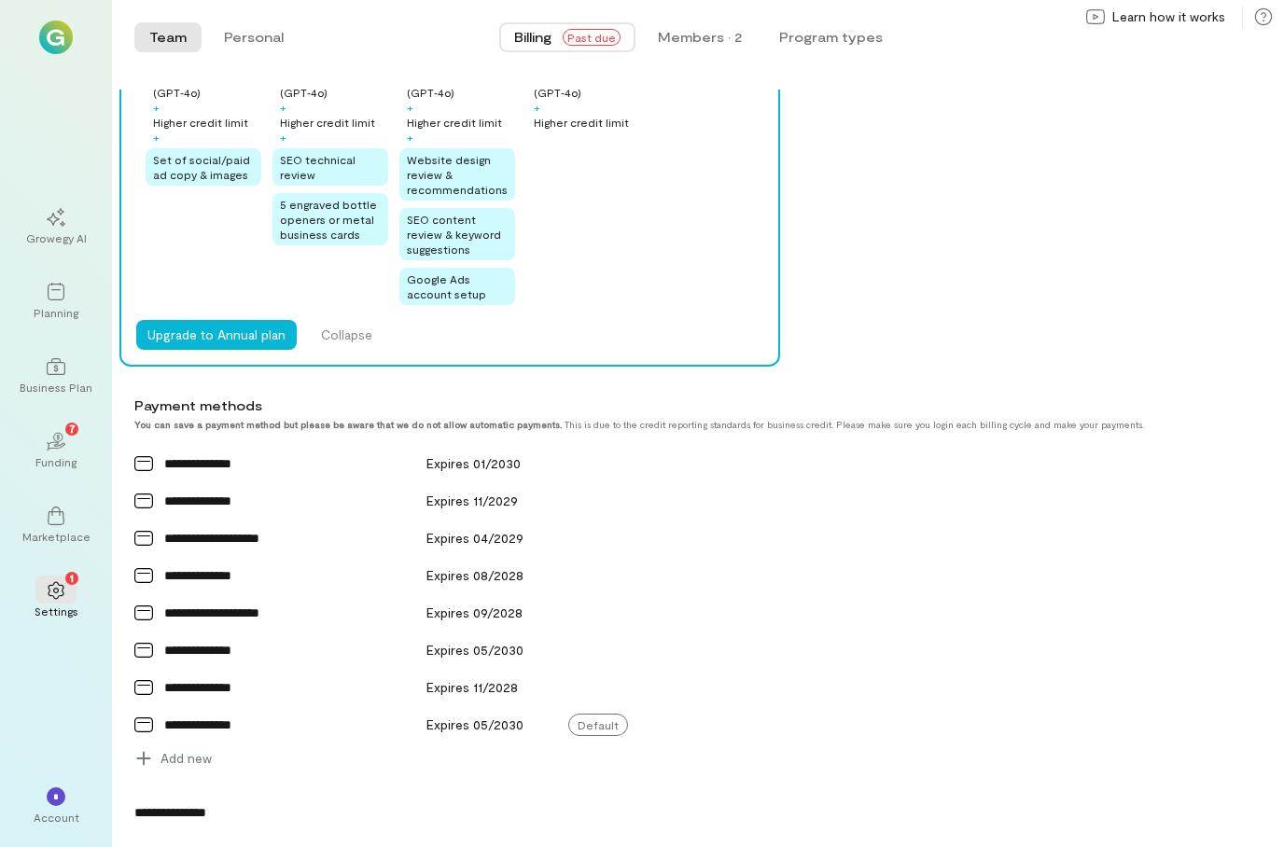
scroll to position [811, 0]
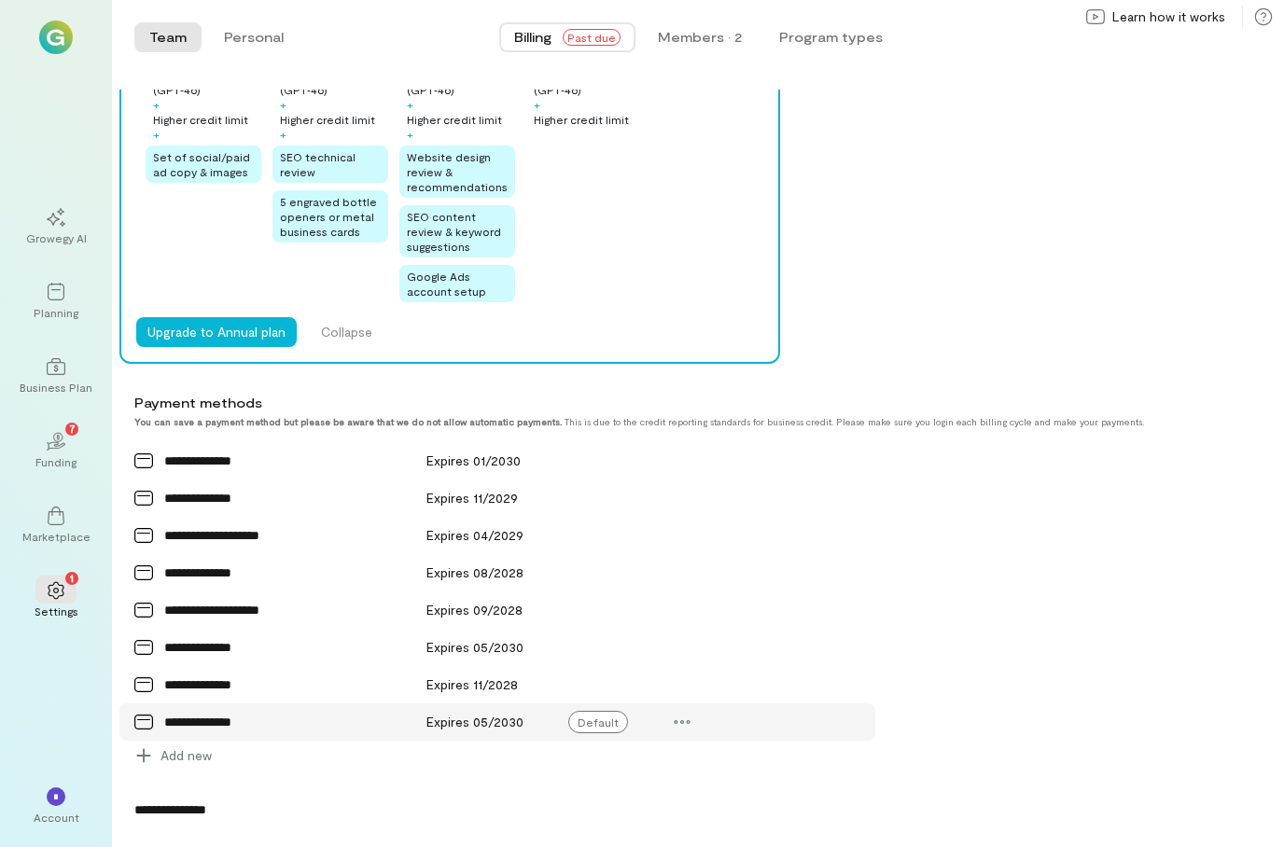
click at [493, 714] on span "Expires 05/2030" at bounding box center [474, 722] width 97 height 16
click at [518, 714] on span "Expires 05/2030" at bounding box center [474, 722] width 97 height 16
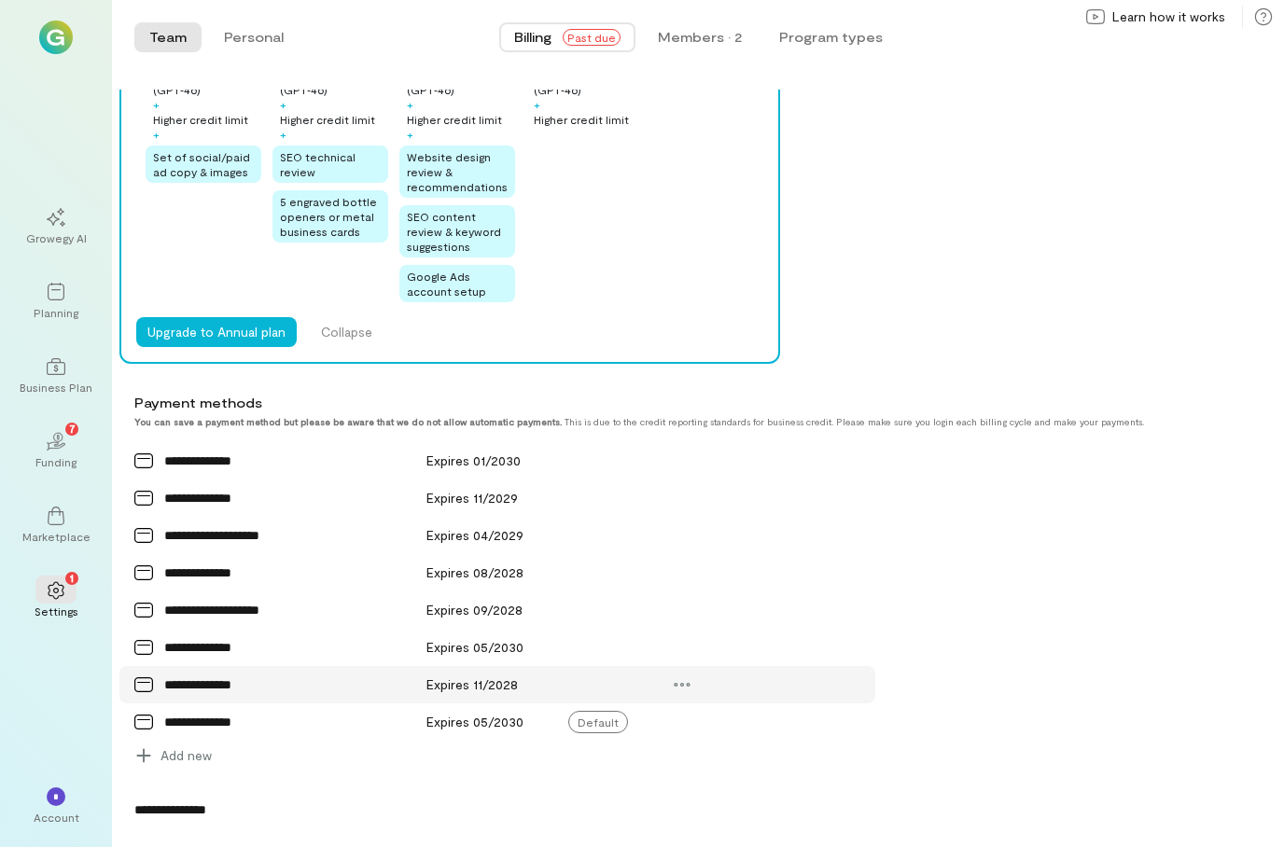
click at [518, 666] on div "Expires 11/2028" at bounding box center [486, 684] width 142 height 37
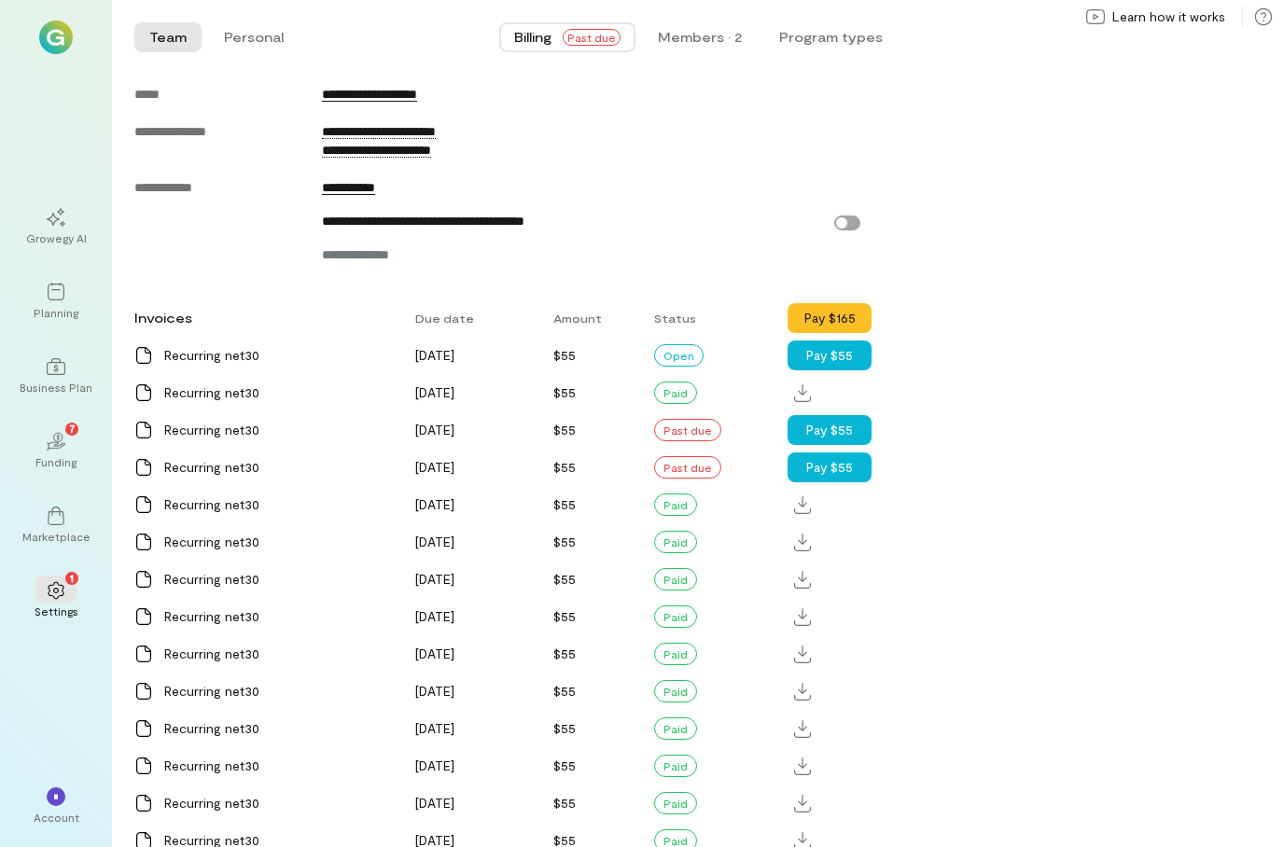
scroll to position [1645, 0]
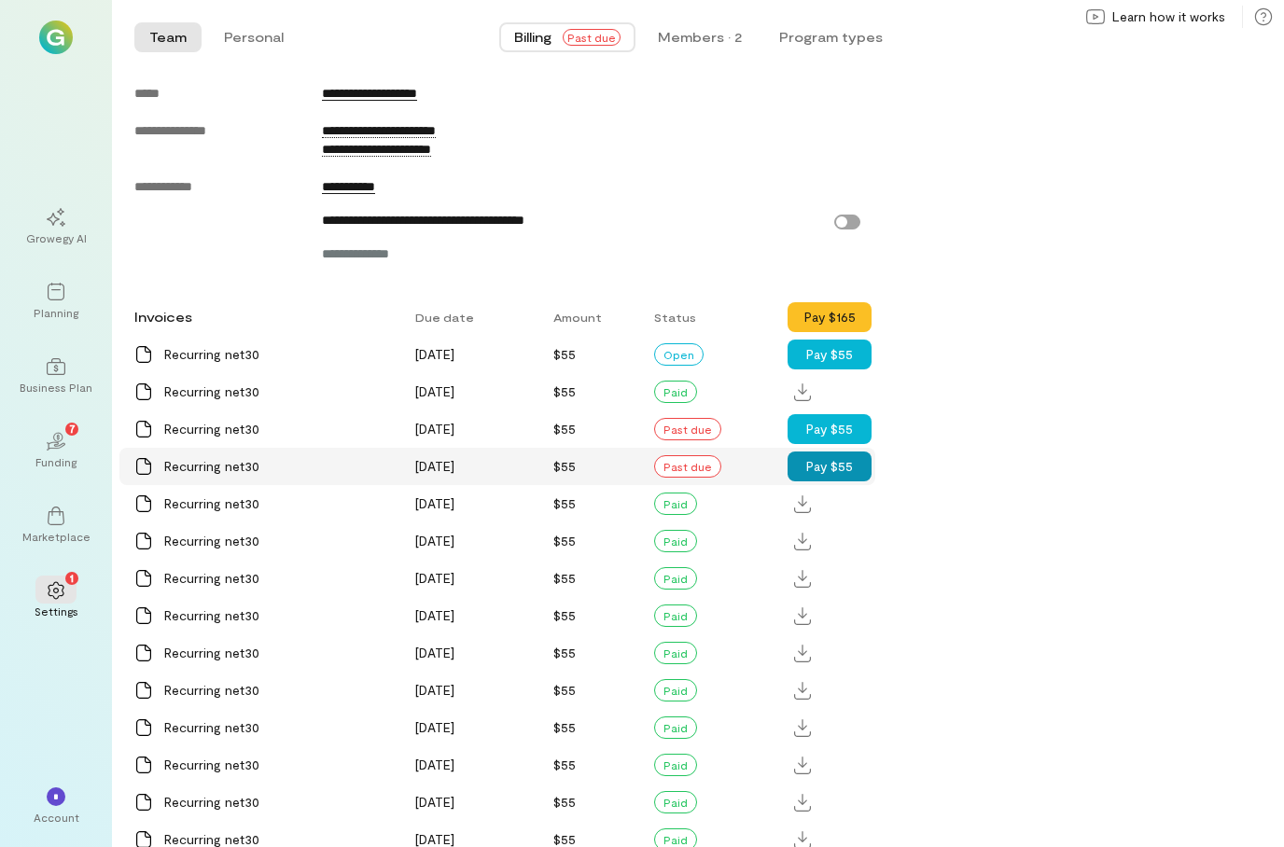
click at [845, 452] on button "Pay $55" at bounding box center [829, 467] width 84 height 30
